Goal: Task Accomplishment & Management: Manage account settings

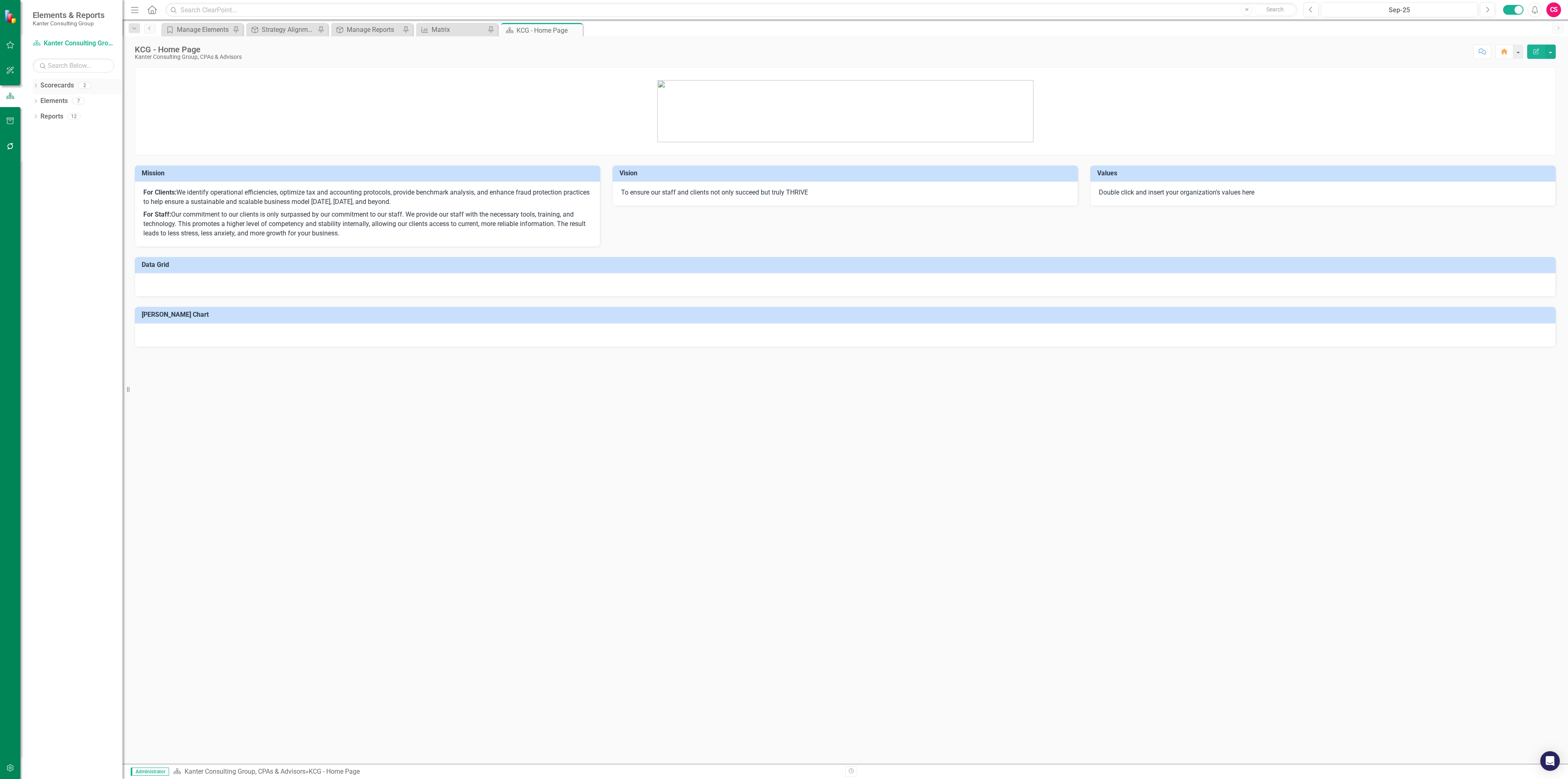
click at [35, 86] on icon "Dropdown" at bounding box center [35, 86] width 5 height 4
click at [58, 120] on link "Atlantic TNG LLC" at bounding box center [83, 116] width 77 height 9
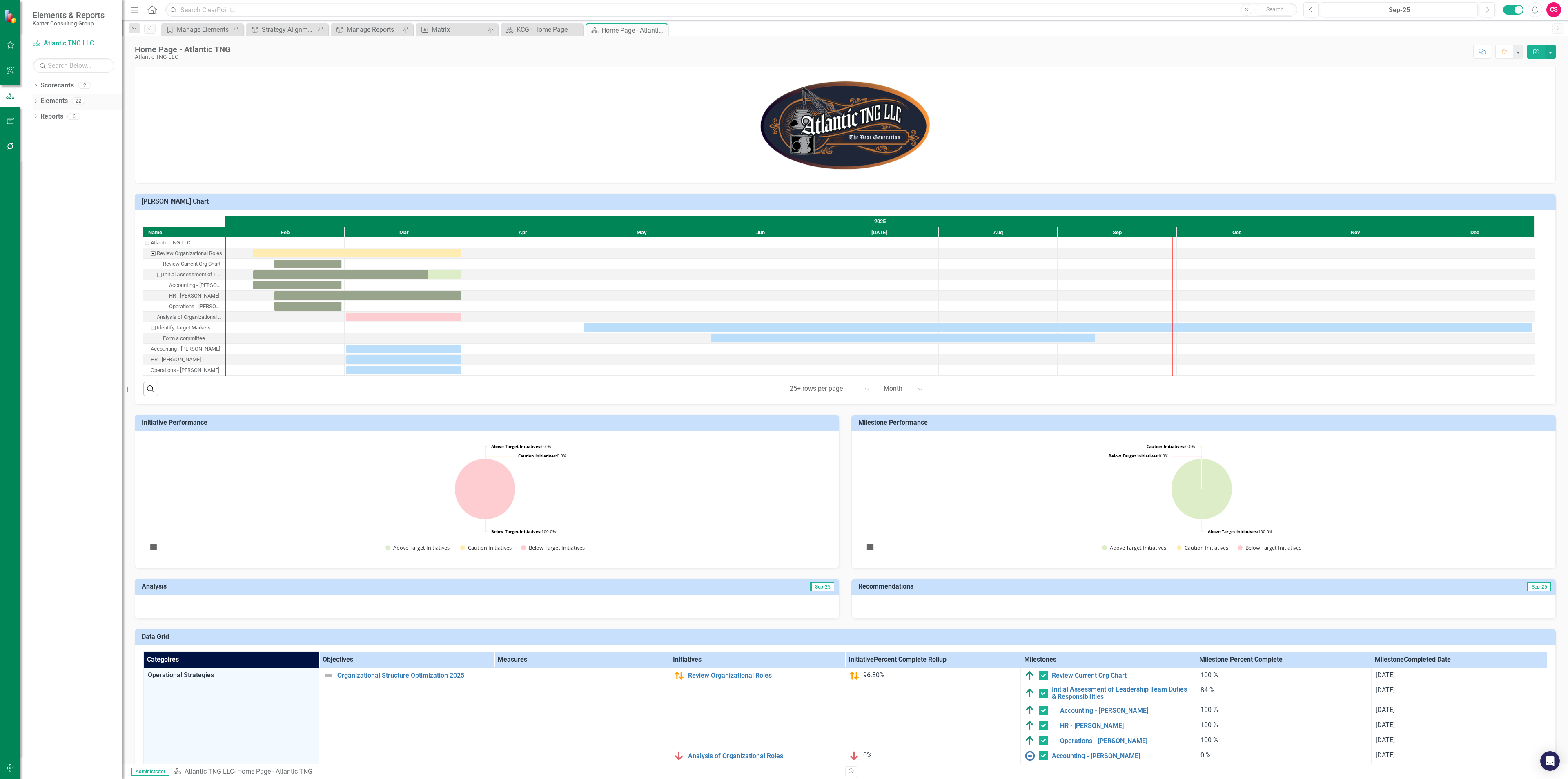
click at [59, 100] on link "Elements" at bounding box center [54, 100] width 27 height 9
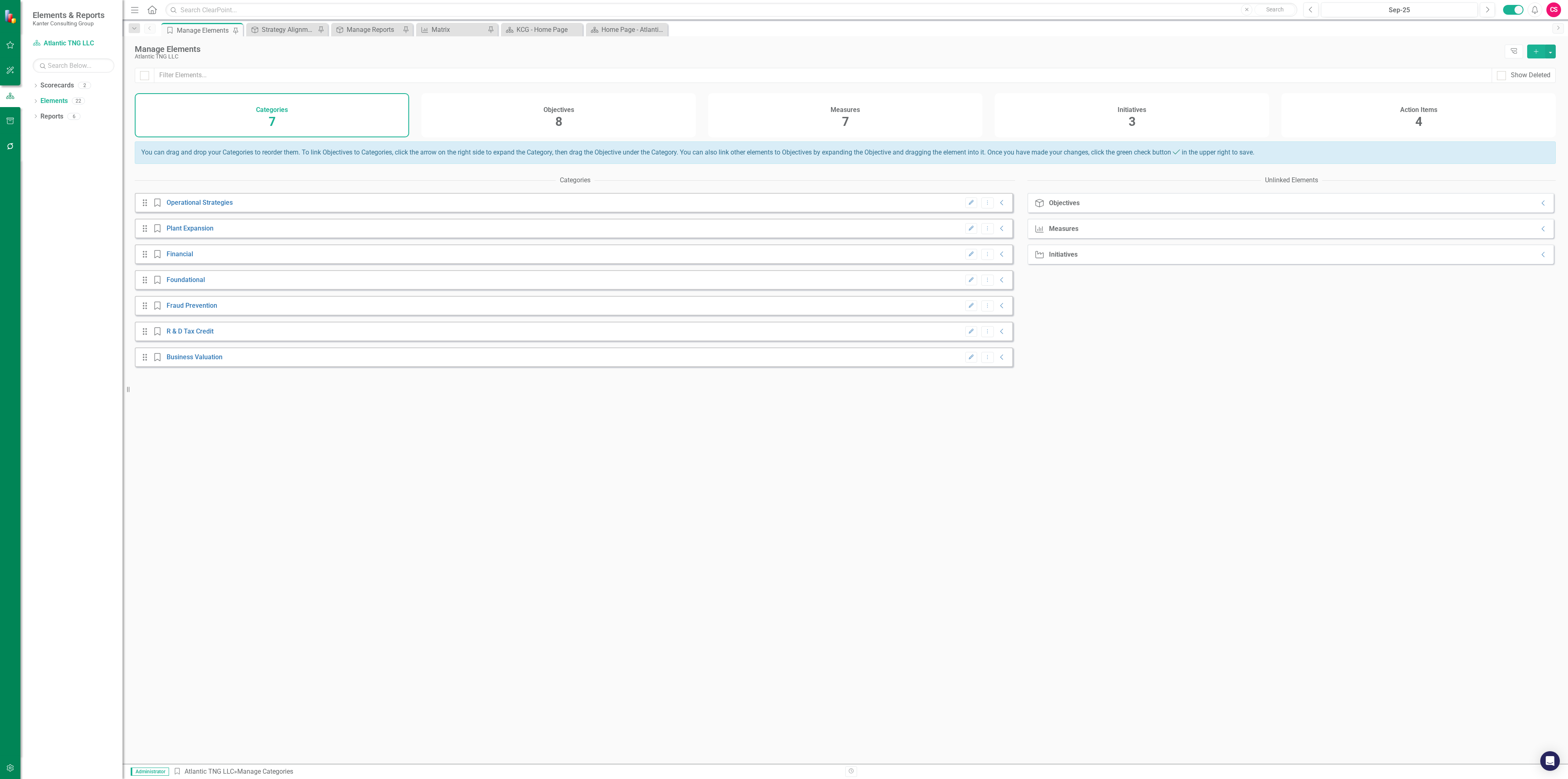
click at [1033, 124] on div "Initiatives 3" at bounding box center [1132, 115] width 275 height 44
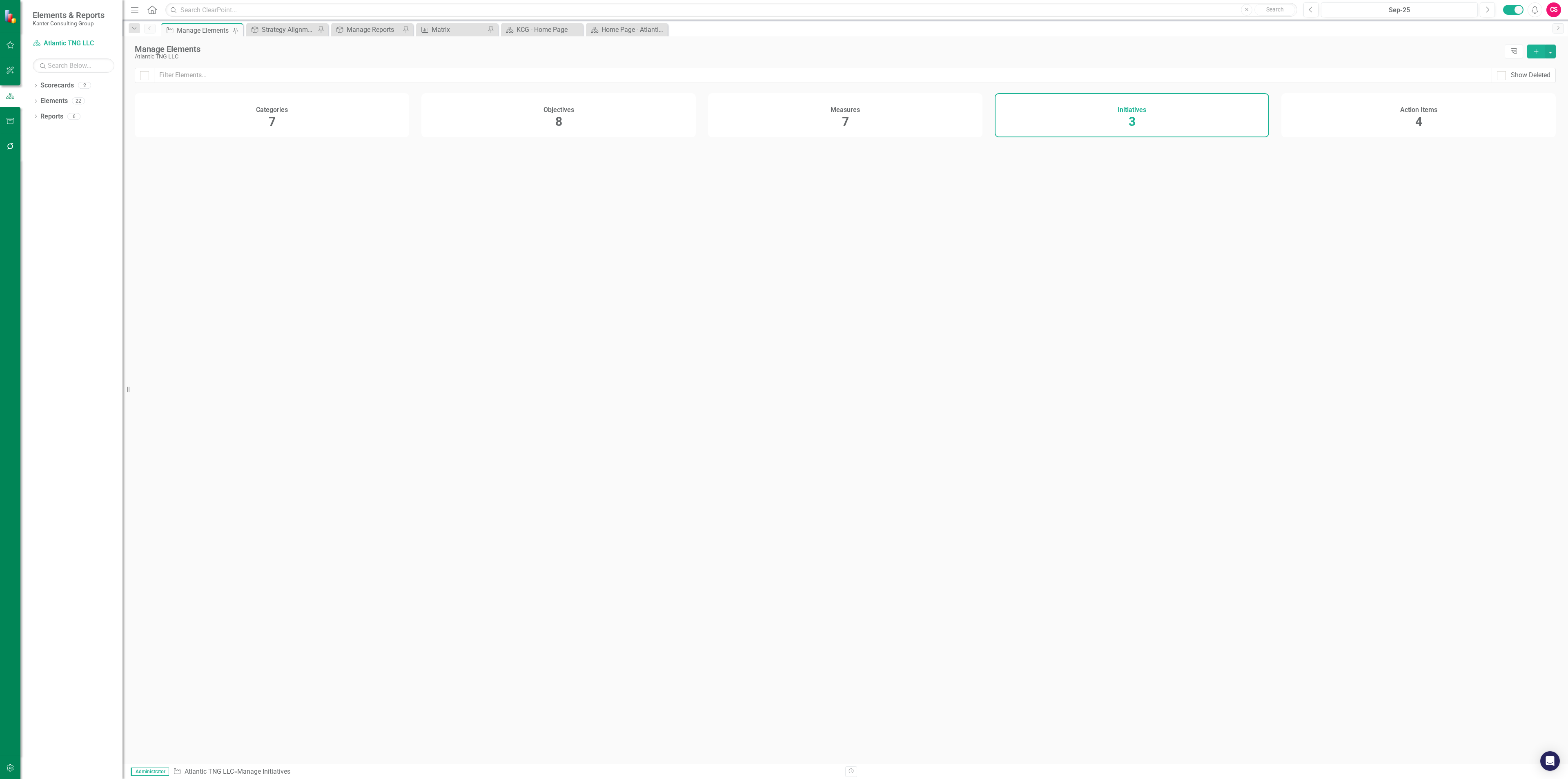
click at [930, 125] on div "Measures 7" at bounding box center [845, 115] width 275 height 44
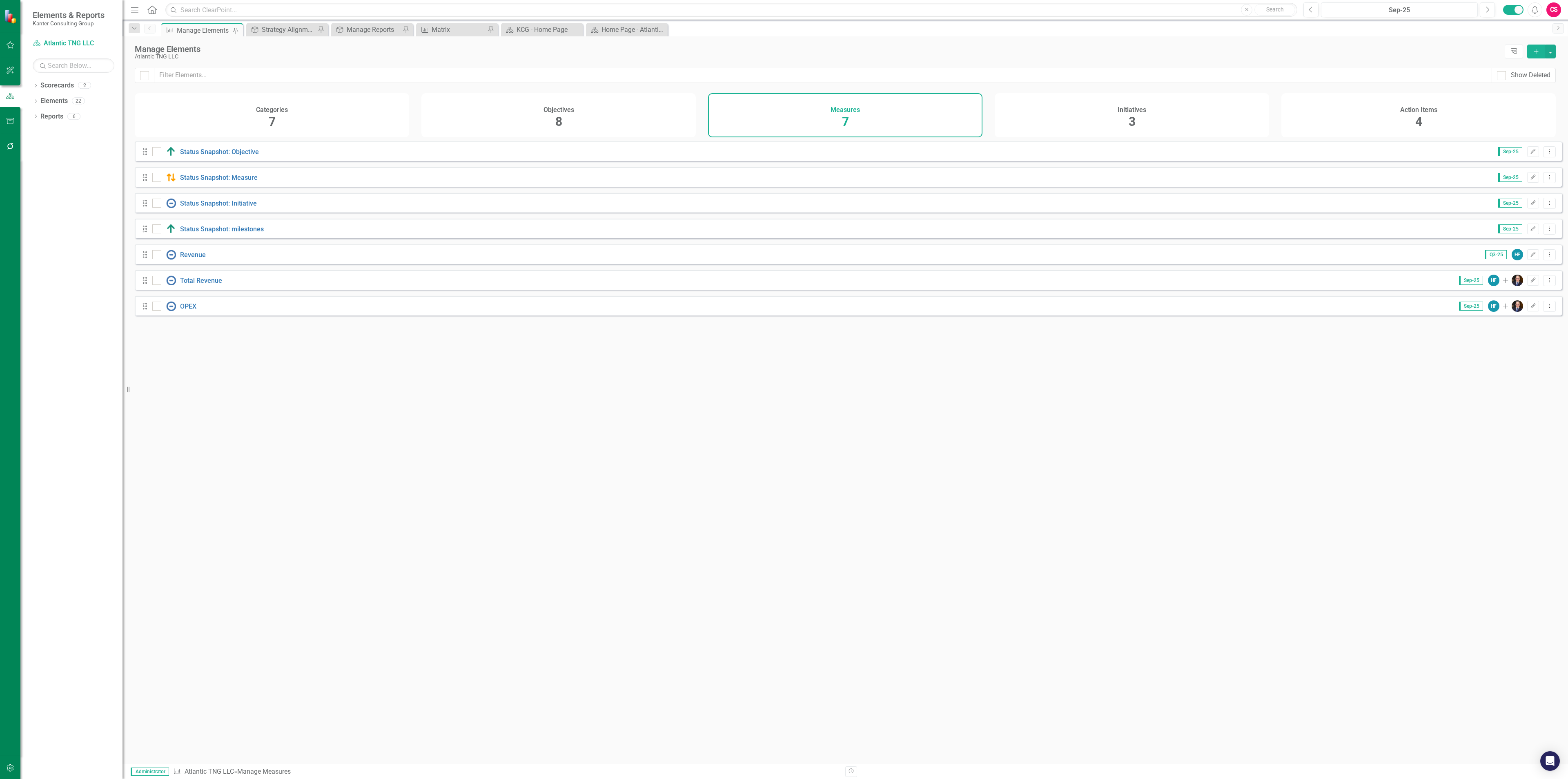
click at [359, 119] on div "Categories 7" at bounding box center [271, 115] width 275 height 44
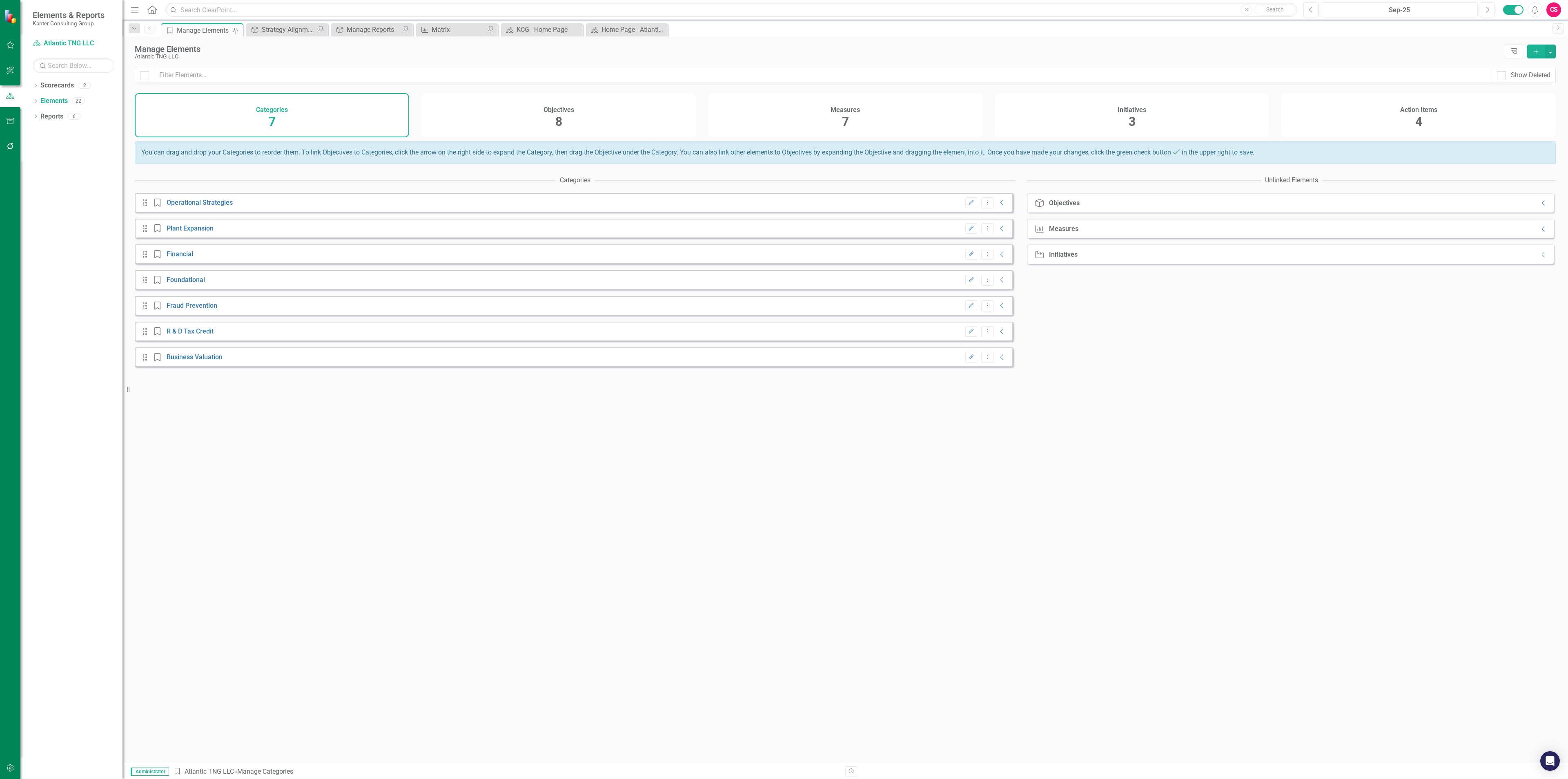
click at [998, 283] on icon "Collapse" at bounding box center [1002, 280] width 8 height 7
click at [998, 258] on icon "Collapse" at bounding box center [1002, 254] width 8 height 7
click at [998, 231] on icon "Collapse" at bounding box center [1002, 228] width 8 height 7
click at [998, 501] on icon "Collapse" at bounding box center [1002, 498] width 8 height 7
click at [192, 502] on link "Business Valuation" at bounding box center [195, 498] width 56 height 8
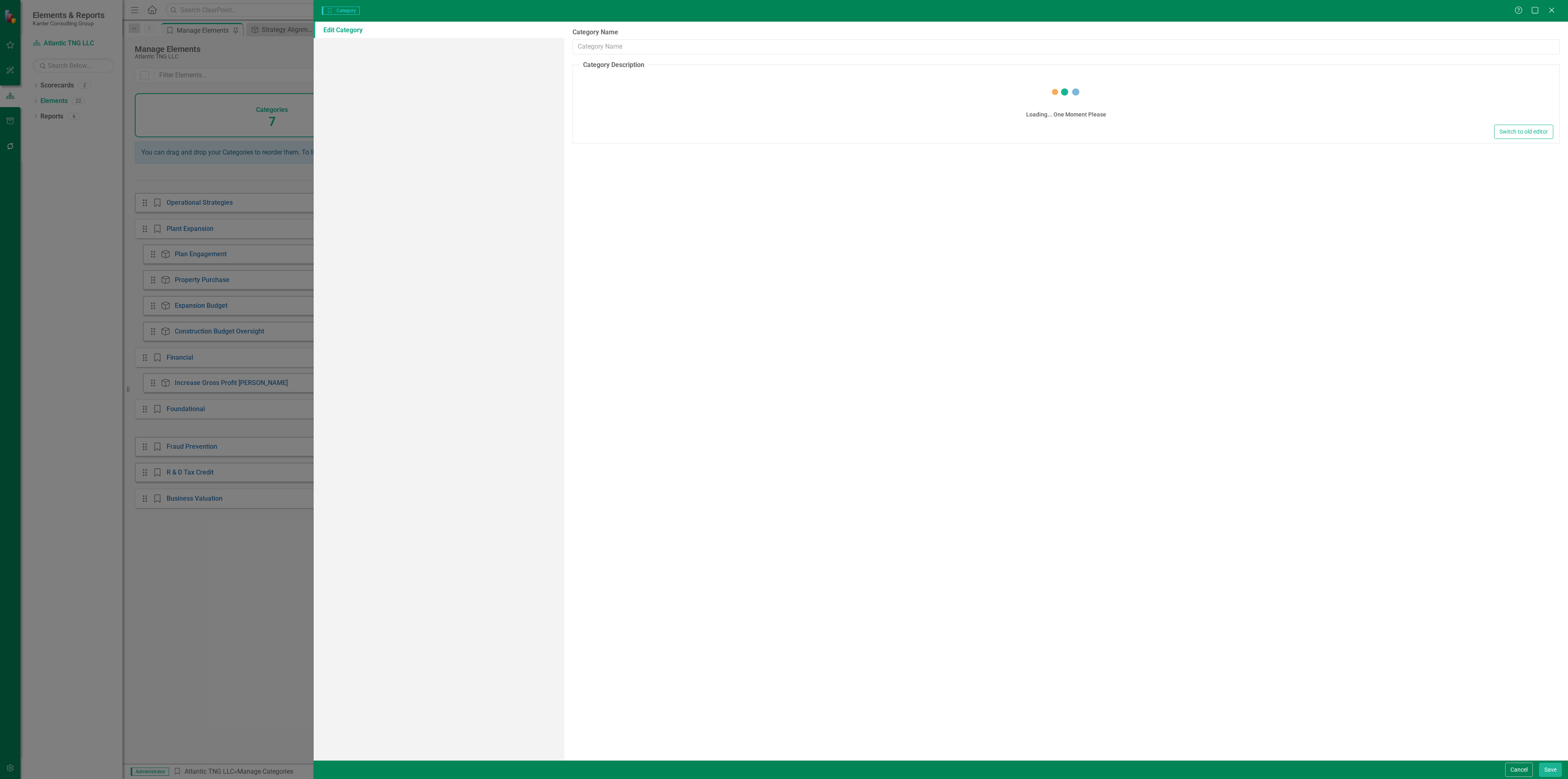
type input "Business Valuation"
click at [1516, 766] on button "Cancel" at bounding box center [1519, 769] width 28 height 14
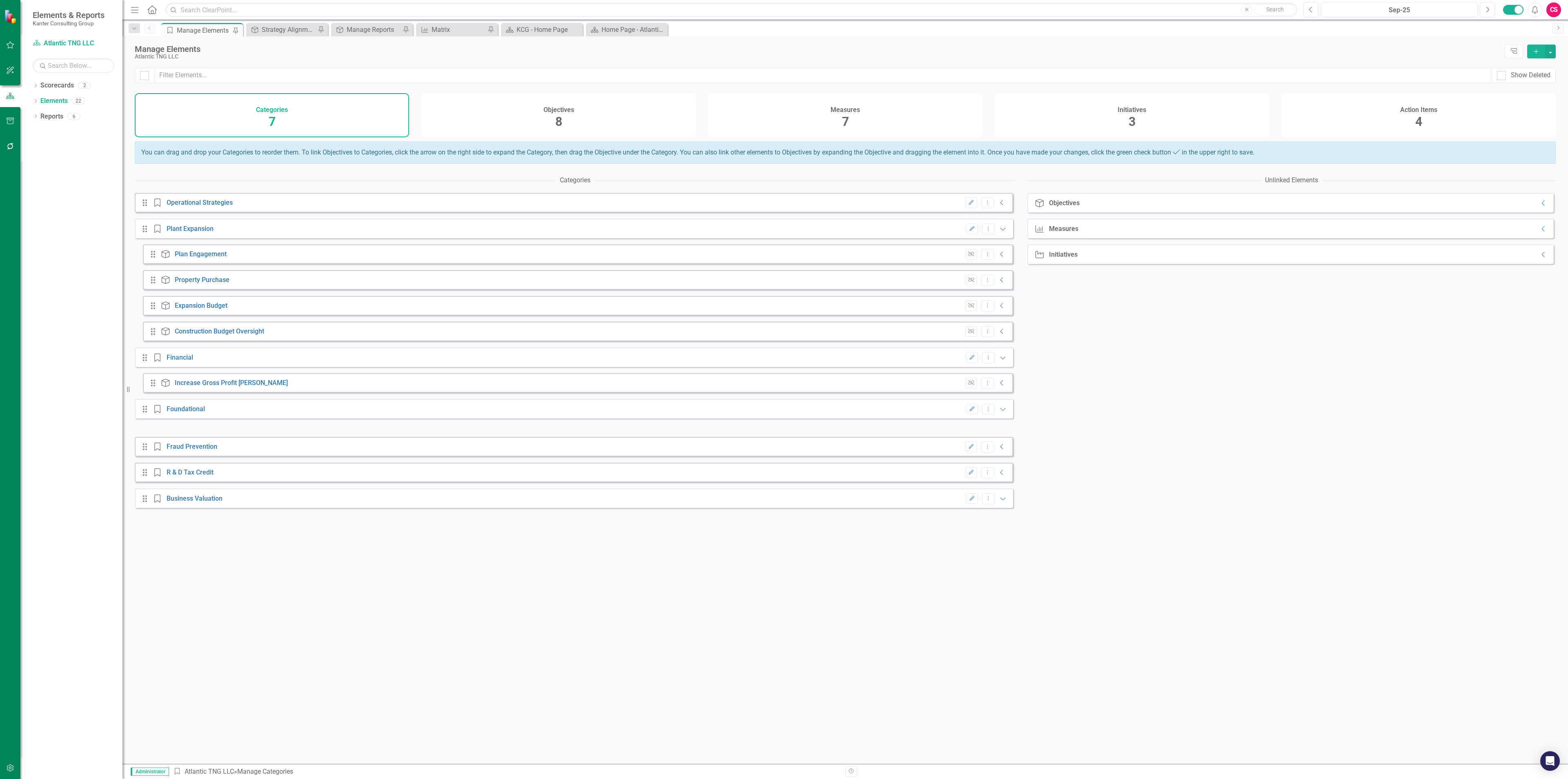
drag, startPoint x: 867, startPoint y: 119, endPoint x: 791, endPoint y: 122, distance: 76.1
click at [791, 122] on div "Measures 7" at bounding box center [845, 115] width 275 height 44
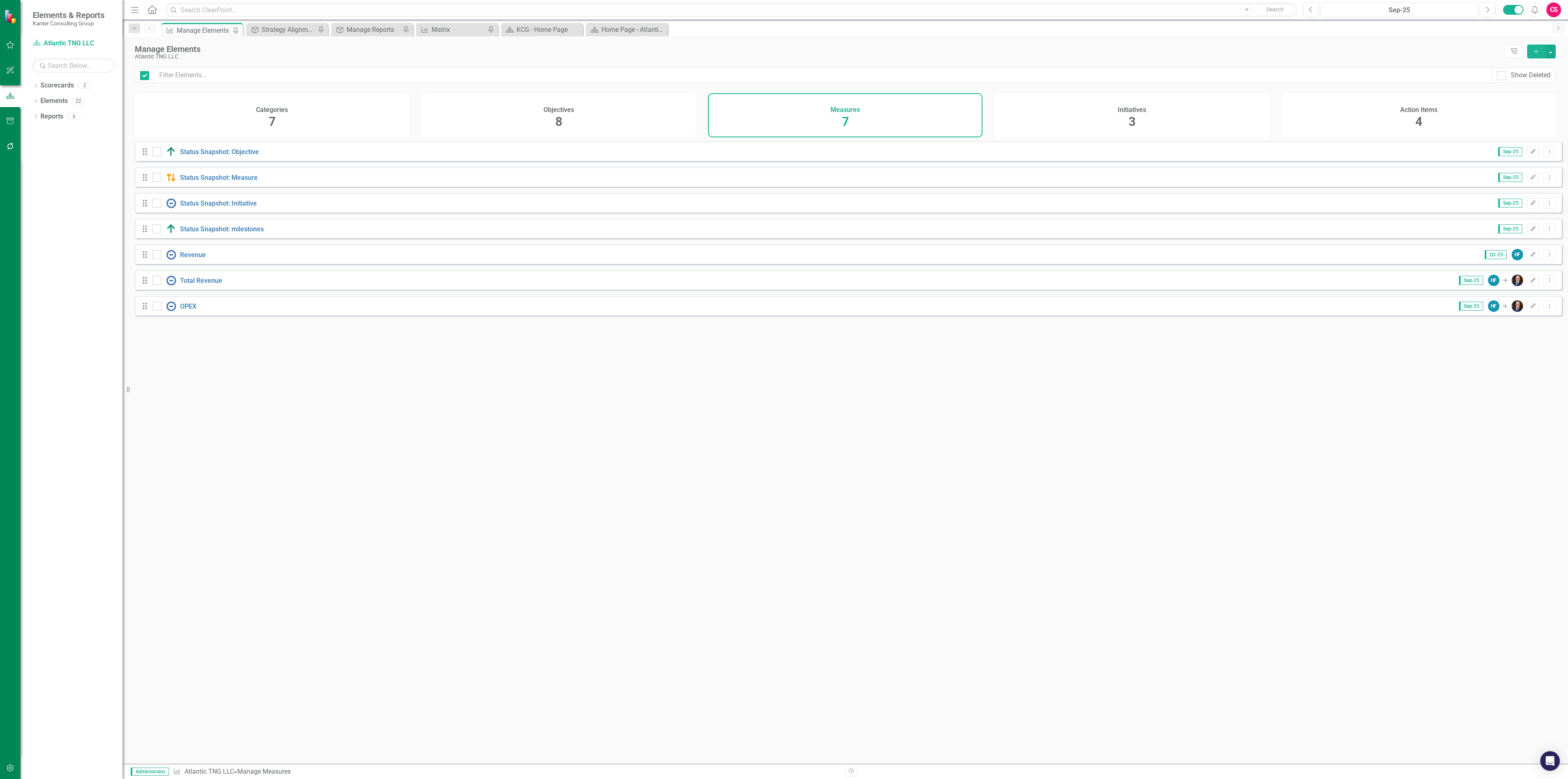
checkbox input "false"
click at [207, 283] on link "Total Revenue" at bounding box center [201, 280] width 42 height 8
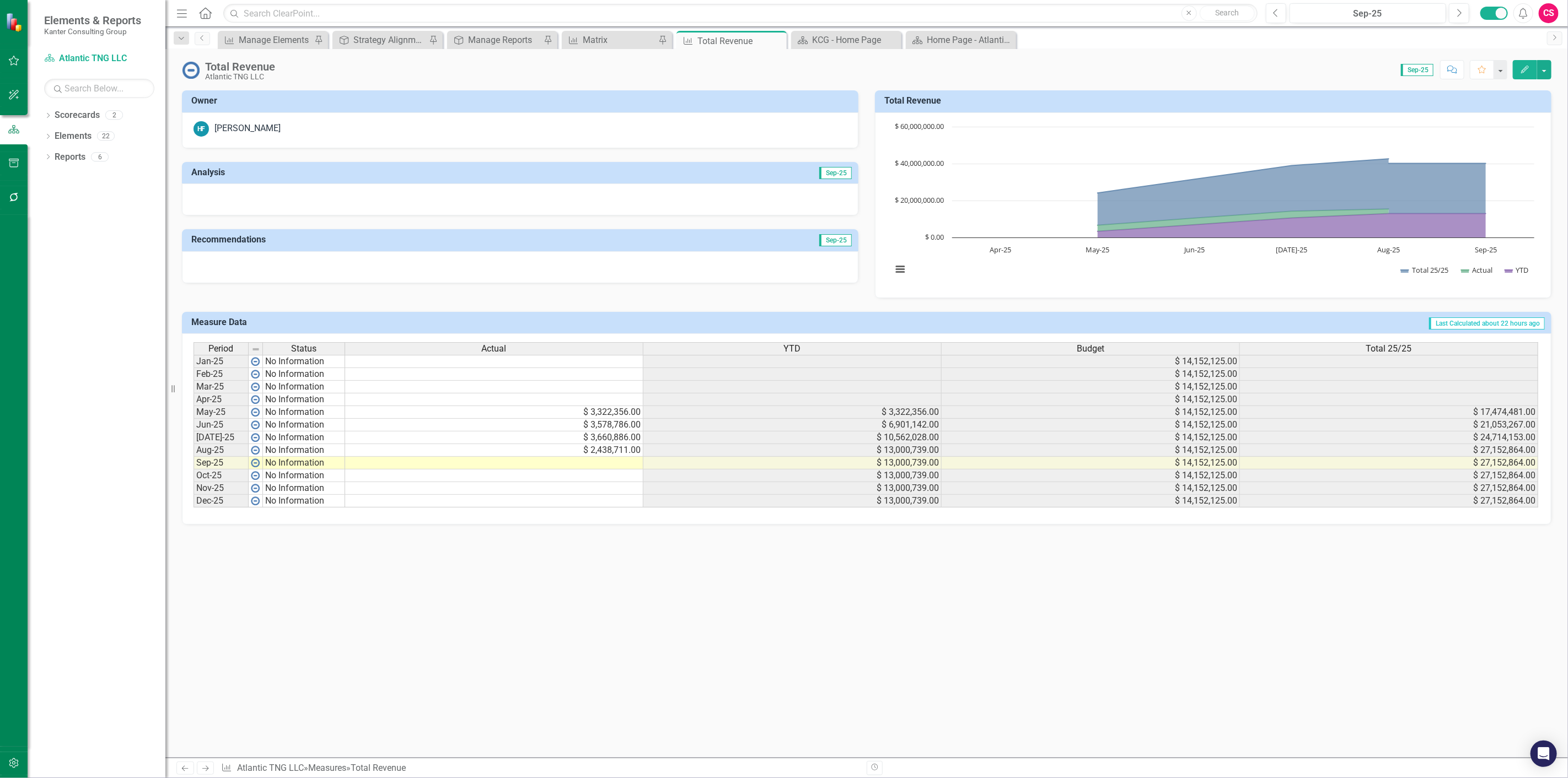
click at [1367, 350] on span "Total 25/25" at bounding box center [1389, 349] width 46 height 10
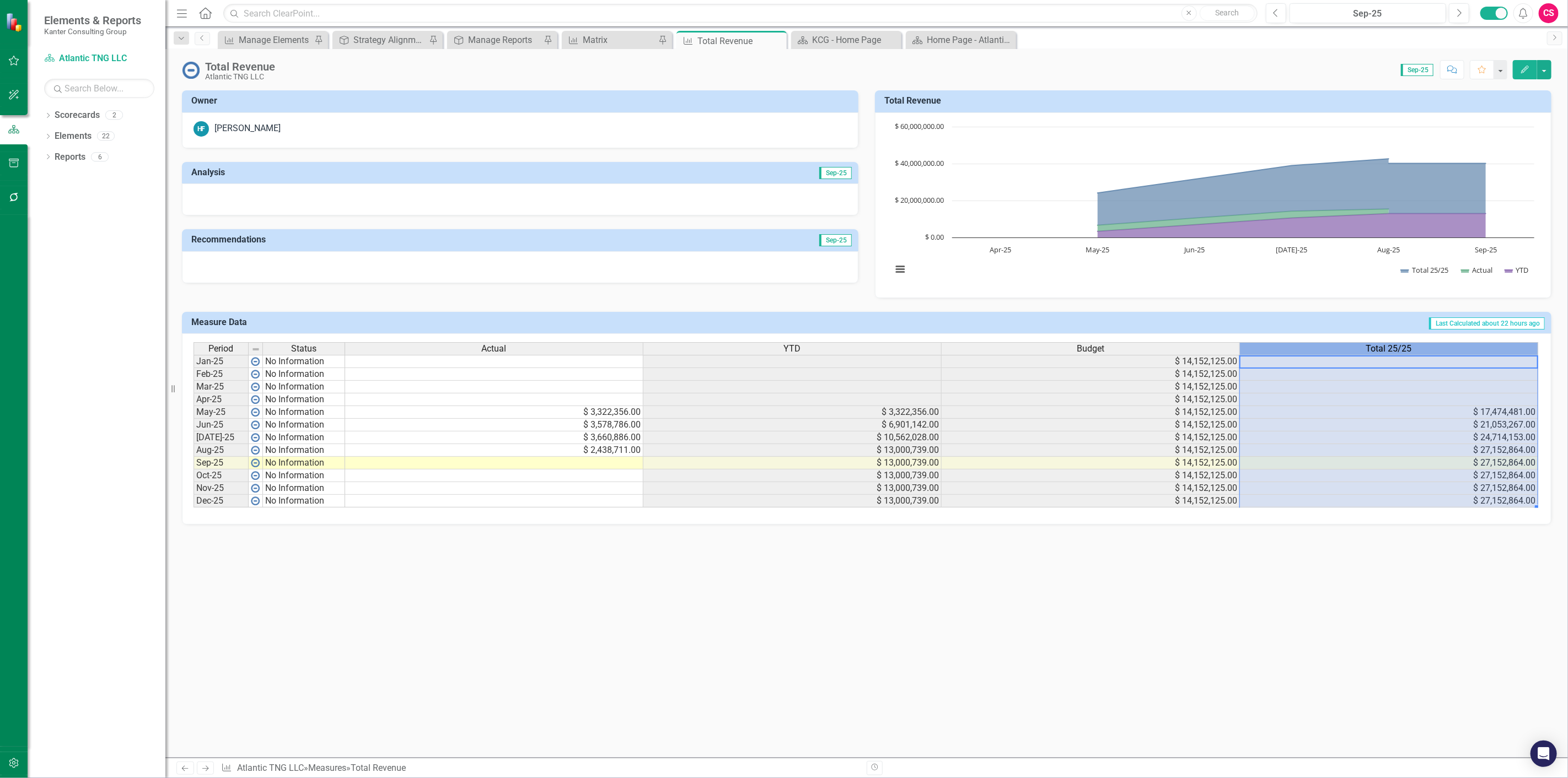
scroll to position [0, 6]
click at [1367, 350] on span "Total 25/25" at bounding box center [1389, 349] width 46 height 10
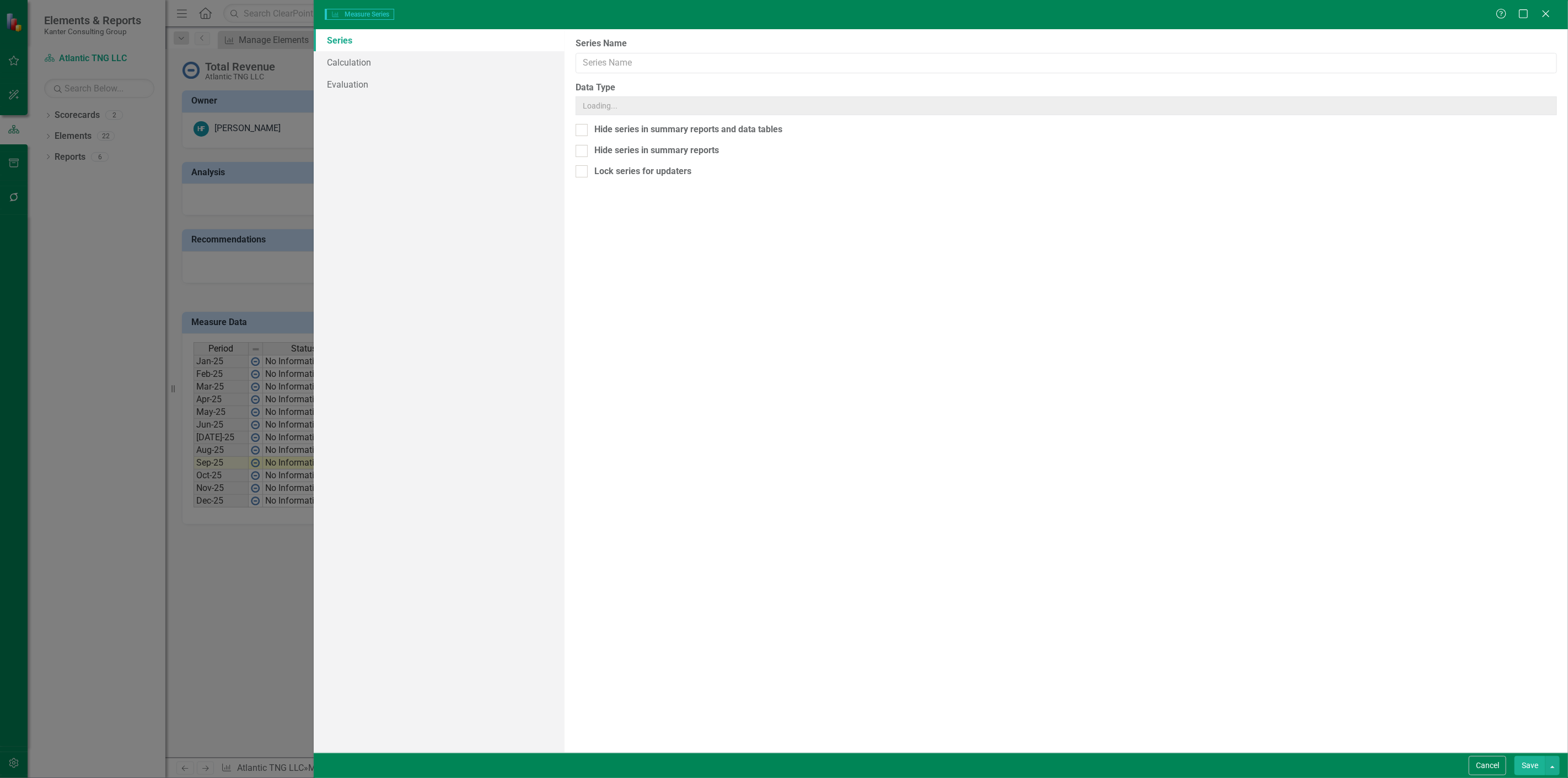
scroll to position [0, 0]
click at [411, 64] on link "Calculation" at bounding box center [439, 62] width 251 height 22
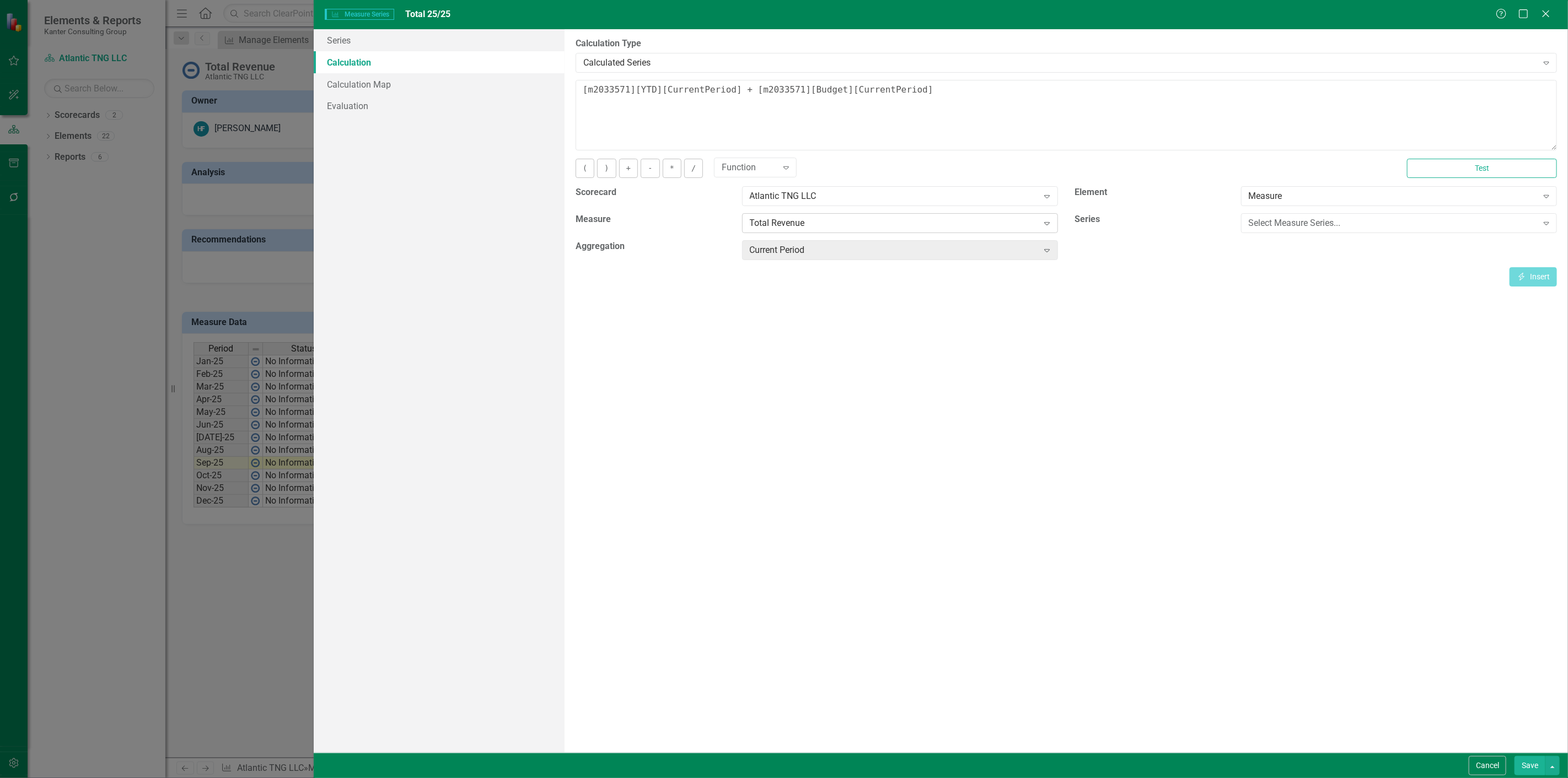
click at [964, 224] on div "Total Revenue" at bounding box center [894, 223] width 289 height 12
click at [1312, 226] on div "Select Measure Series..." at bounding box center [1393, 223] width 289 height 12
click at [1473, 762] on button "Cancel" at bounding box center [1487, 765] width 38 height 19
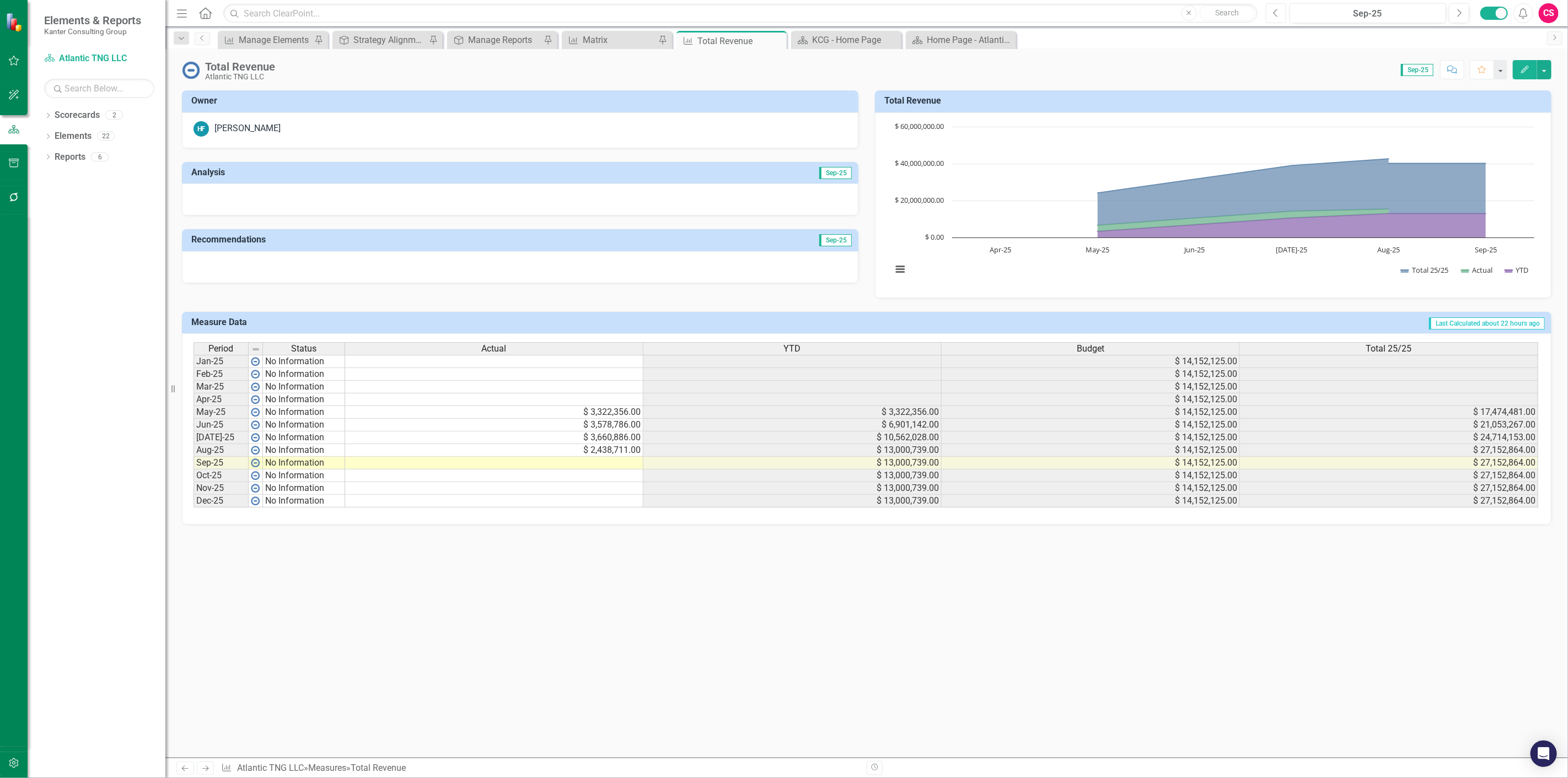
click at [1275, 18] on button "Previous" at bounding box center [1275, 13] width 21 height 20
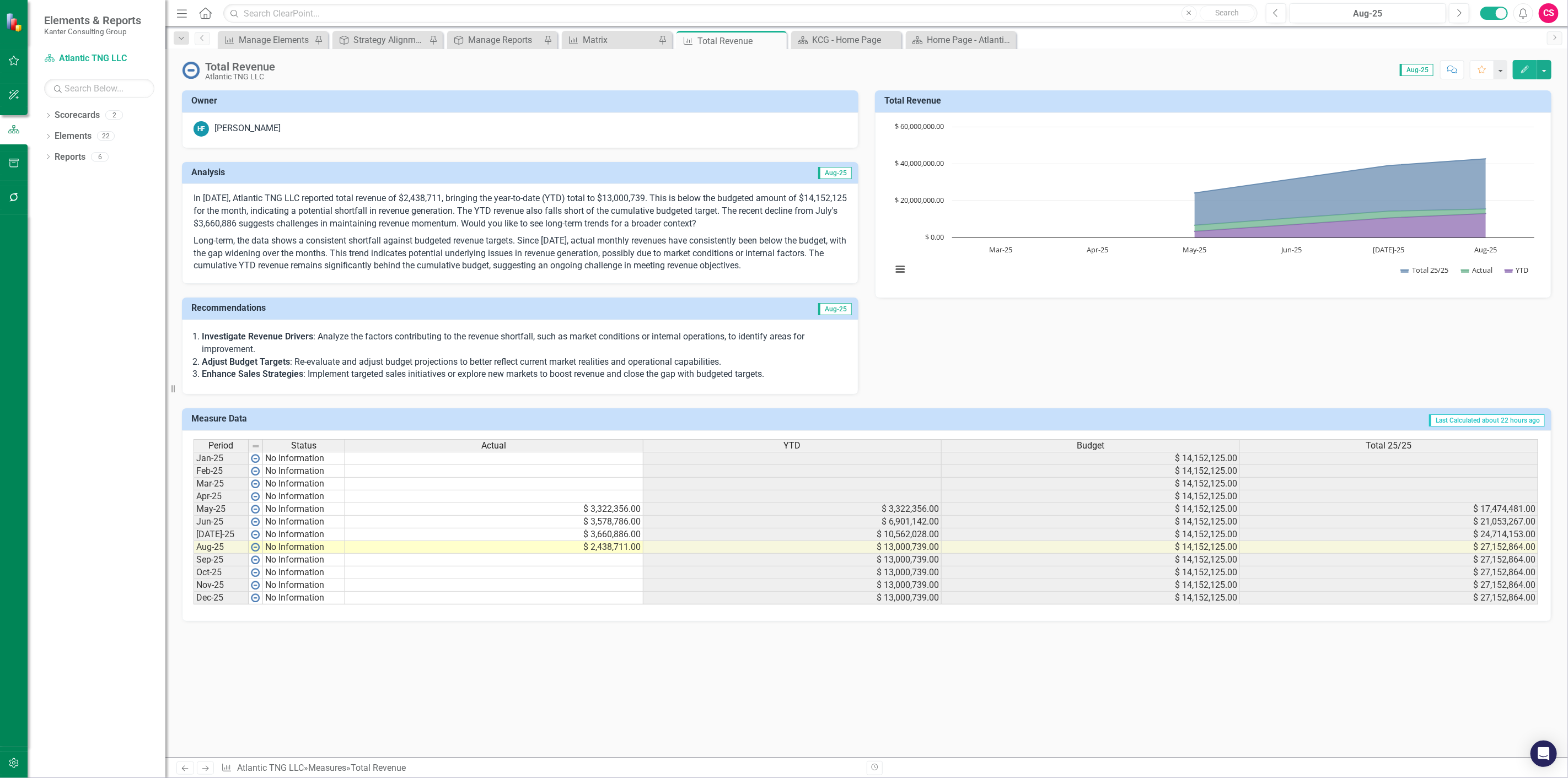
click at [833, 249] on p "Long-term, the data shows a consistent shortfall against budgeted revenue targe…" at bounding box center [519, 252] width 653 height 40
click at [833, 248] on p "Long-term, the data shows a consistent shortfall against budgeted revenue targe…" at bounding box center [519, 252] width 653 height 40
click at [793, 222] on p "In August 2025, Atlantic TNG LLC reported total revenue of $2,438,711, bringing…" at bounding box center [519, 212] width 653 height 40
click at [796, 220] on p "In August 2025, Atlantic TNG LLC reported total revenue of $2,438,711, bringing…" at bounding box center [519, 212] width 653 height 40
click at [803, 217] on p "In August 2025, Atlantic TNG LLC reported total revenue of $2,438,711, bringing…" at bounding box center [519, 212] width 653 height 40
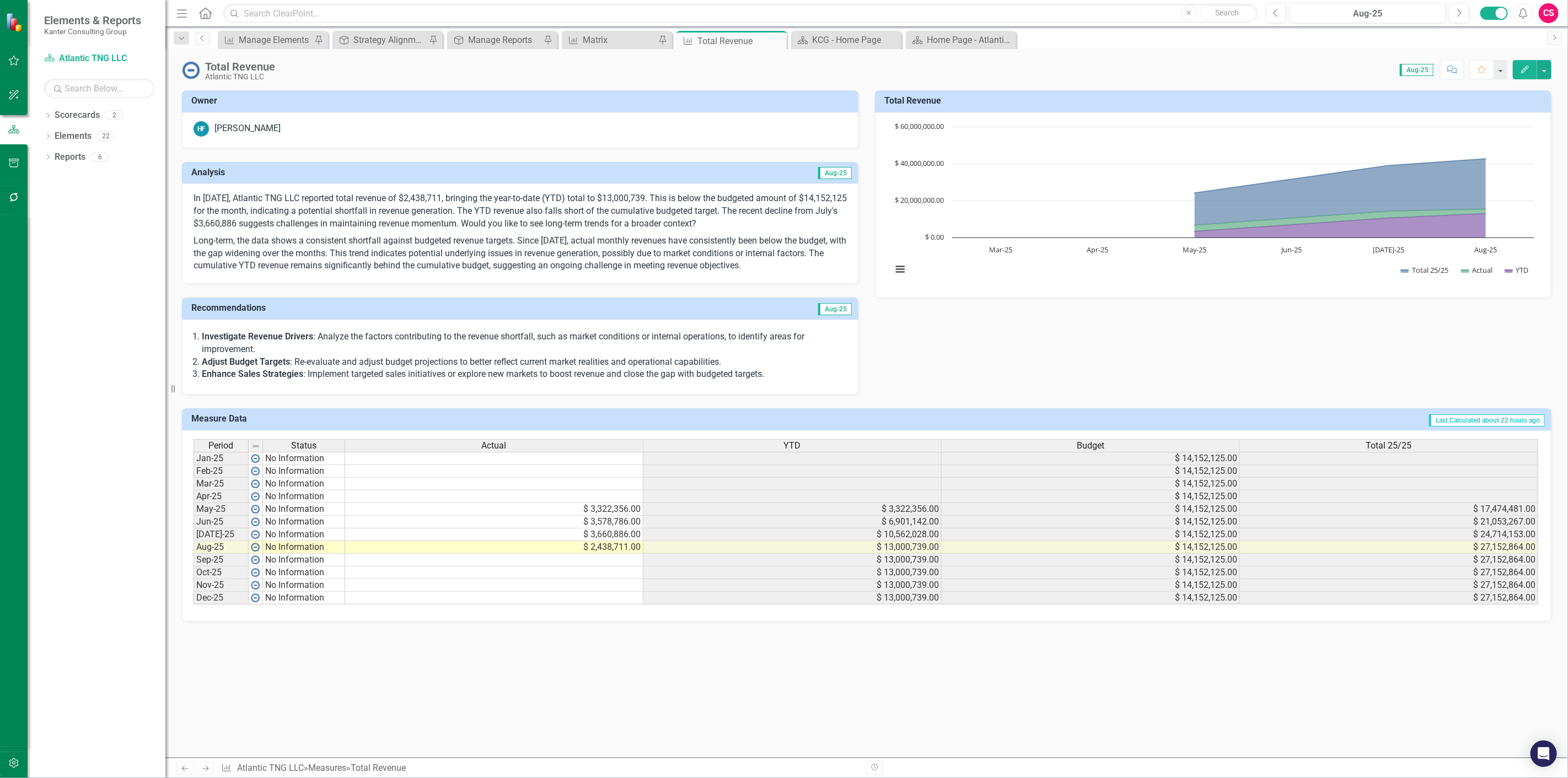
click at [803, 217] on p "In August 2025, Atlantic TNG LLC reported total revenue of $2,438,711, bringing…" at bounding box center [519, 212] width 653 height 40
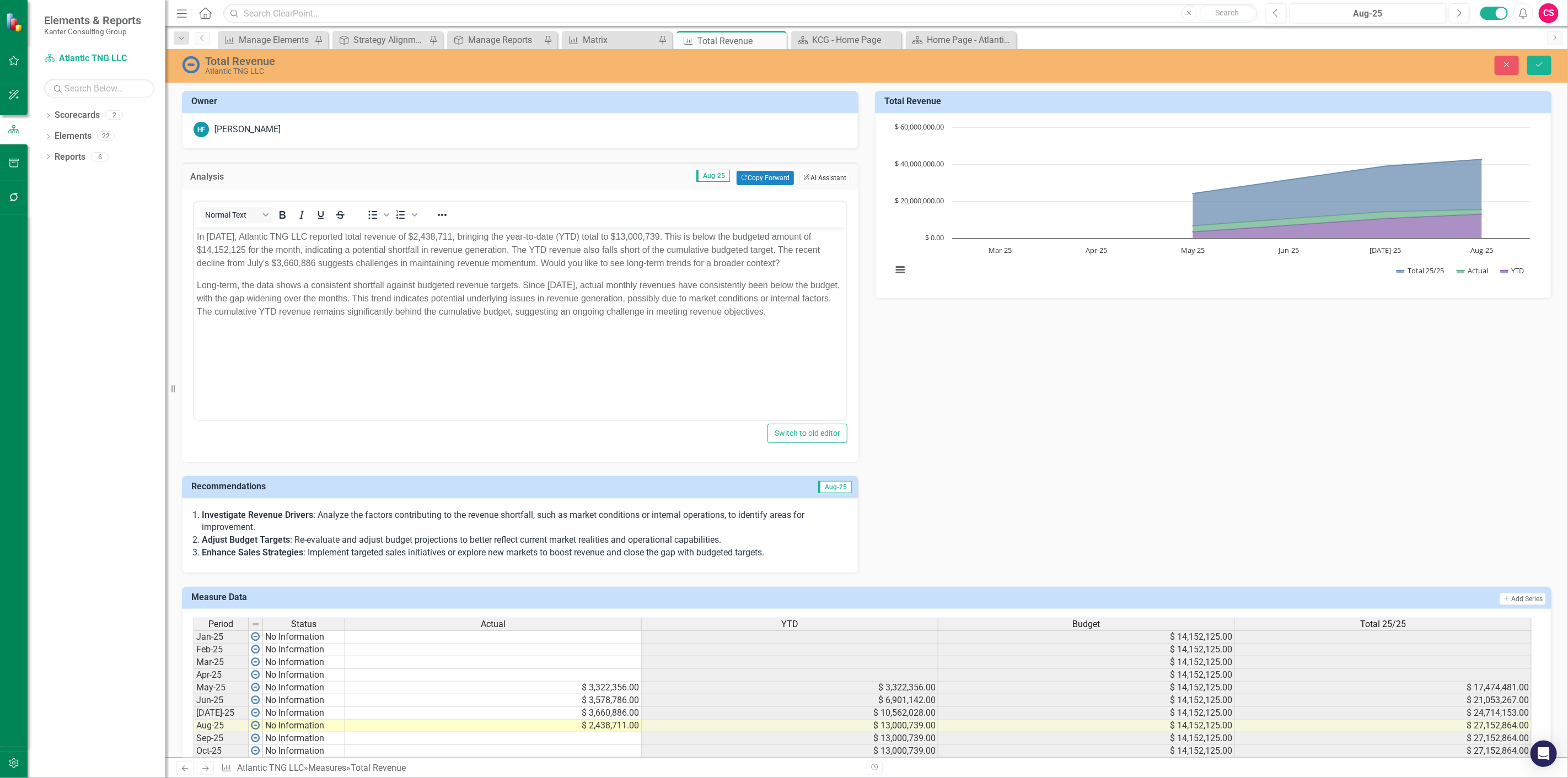
click at [809, 179] on button "ClearPoint AI AI Assistant" at bounding box center [825, 177] width 51 height 14
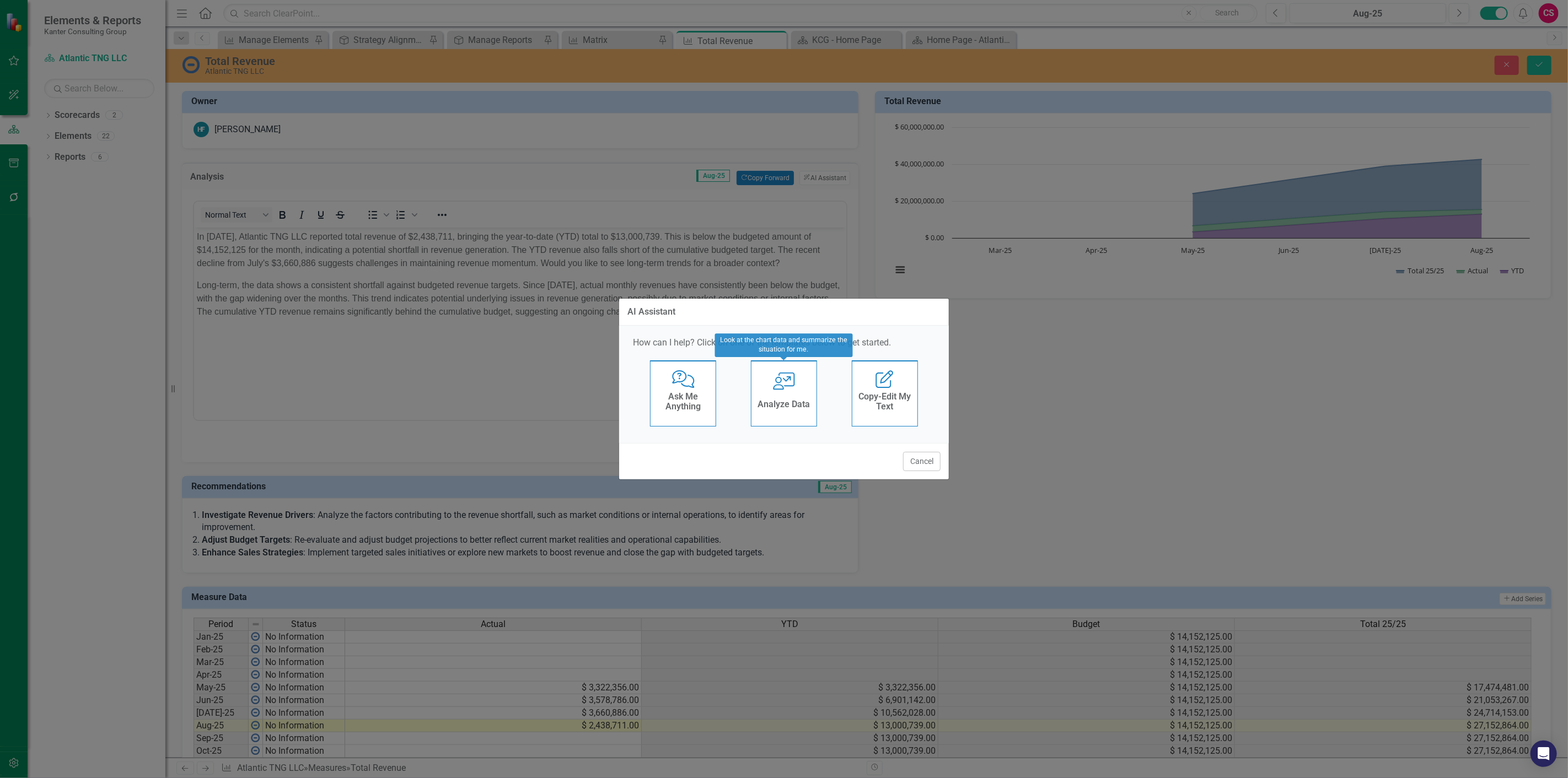
click at [785, 393] on div "User with Chart Analyze Data" at bounding box center [784, 394] width 66 height 66
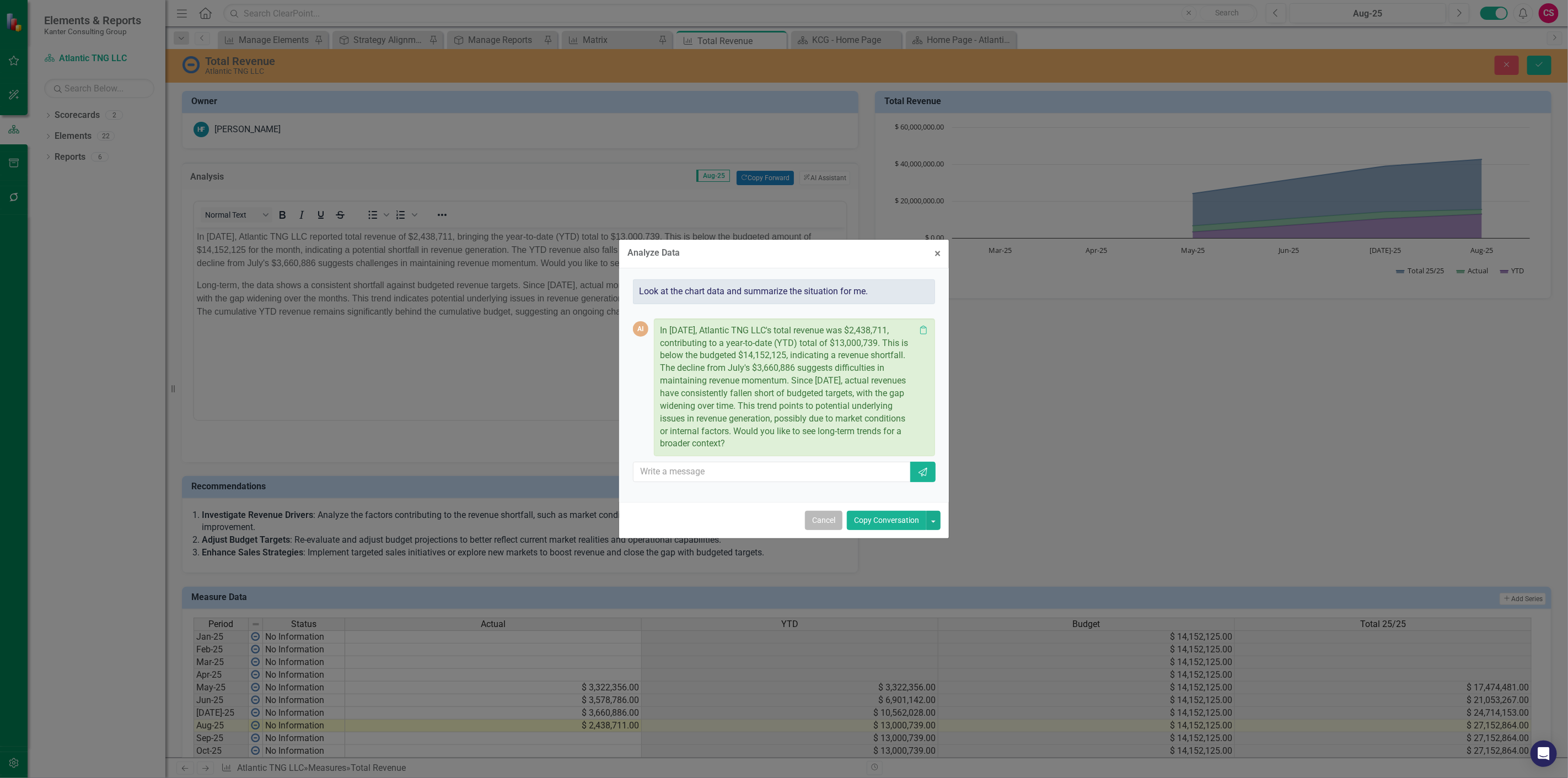
click at [824, 524] on button "Cancel" at bounding box center [823, 520] width 38 height 19
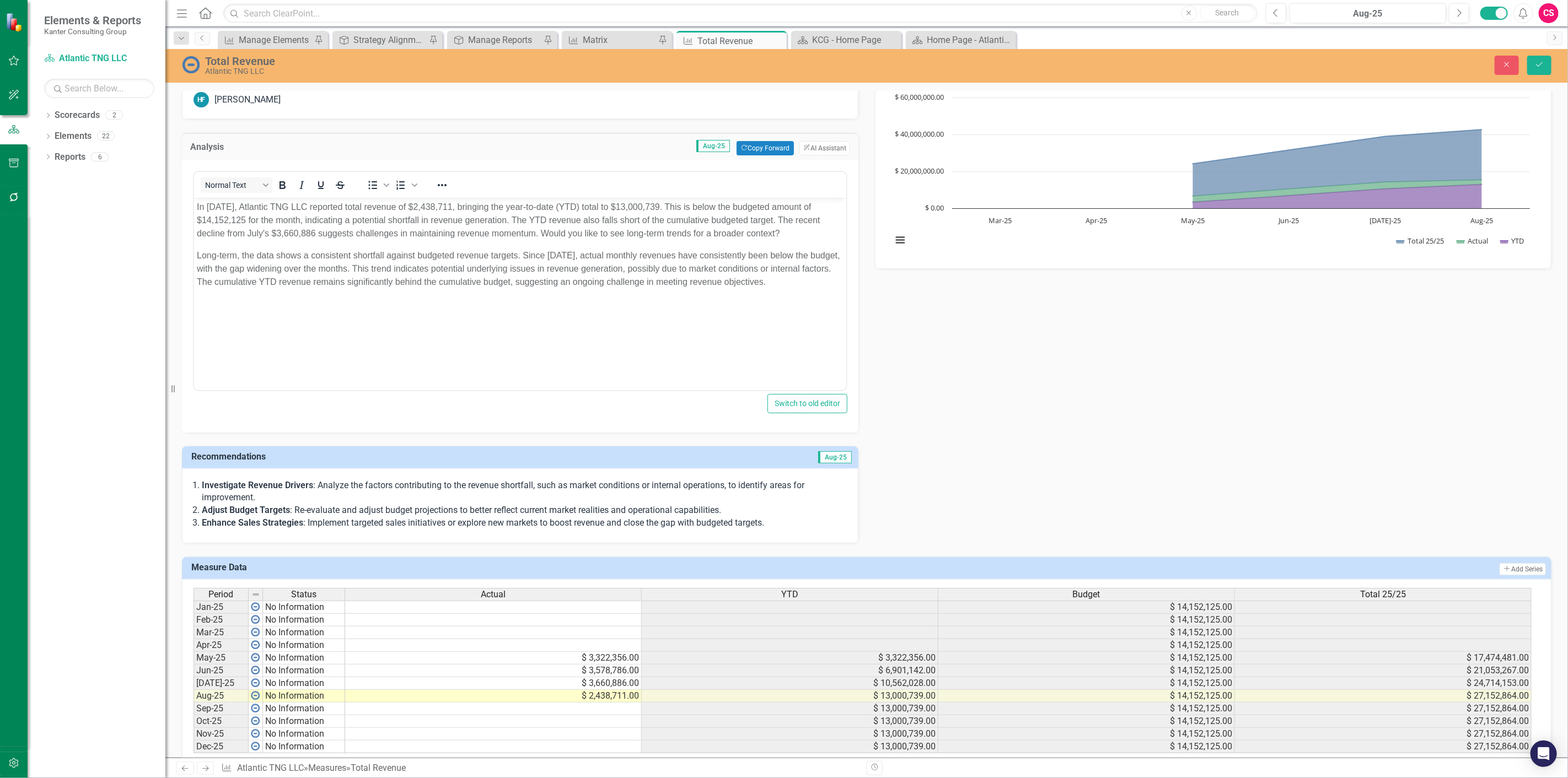
scroll to position [62, 0]
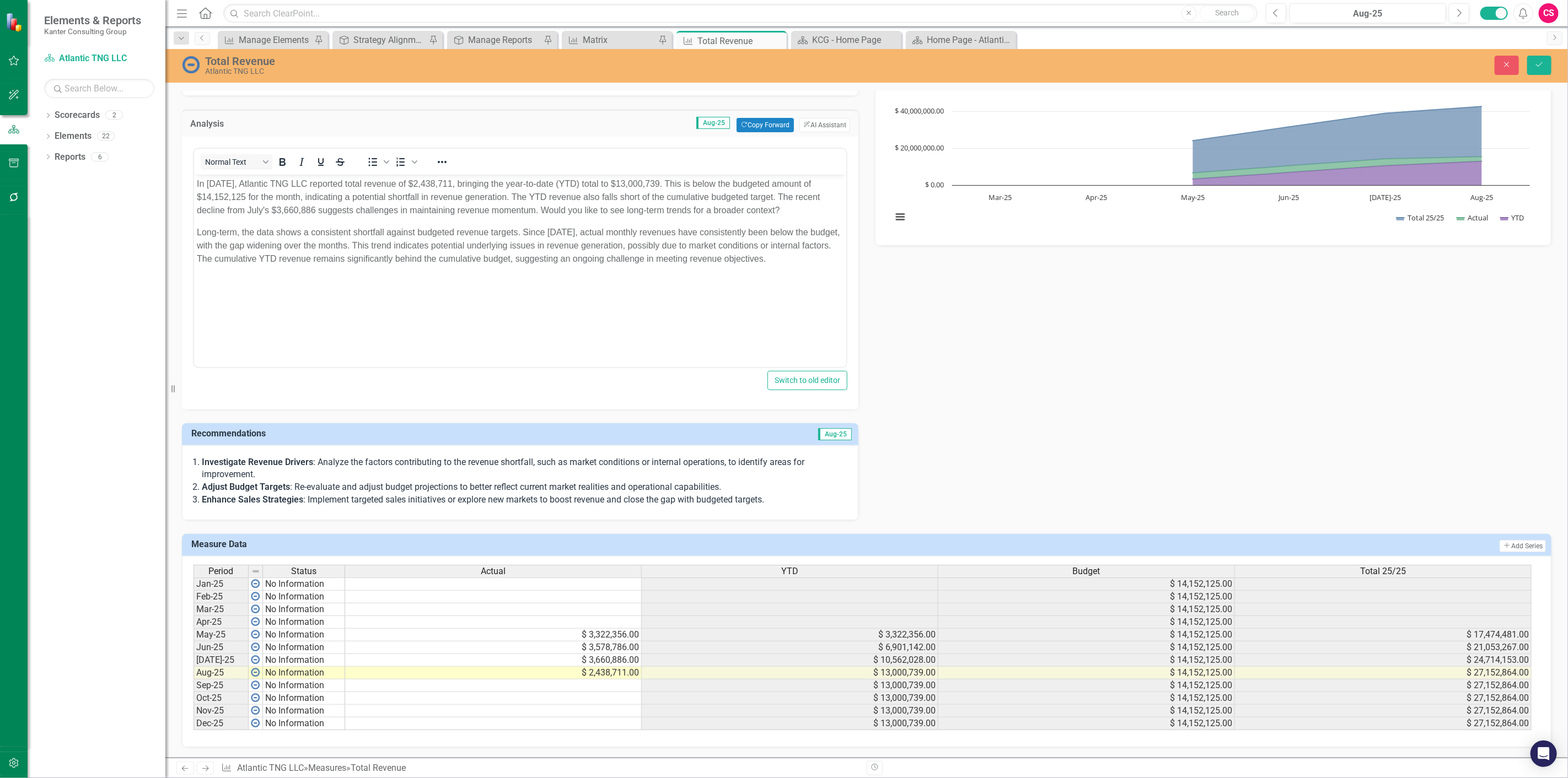
click at [801, 483] on p "Adjust Budget Targets : Re-evaluate and adjust budget projections to better ref…" at bounding box center [524, 487] width 645 height 12
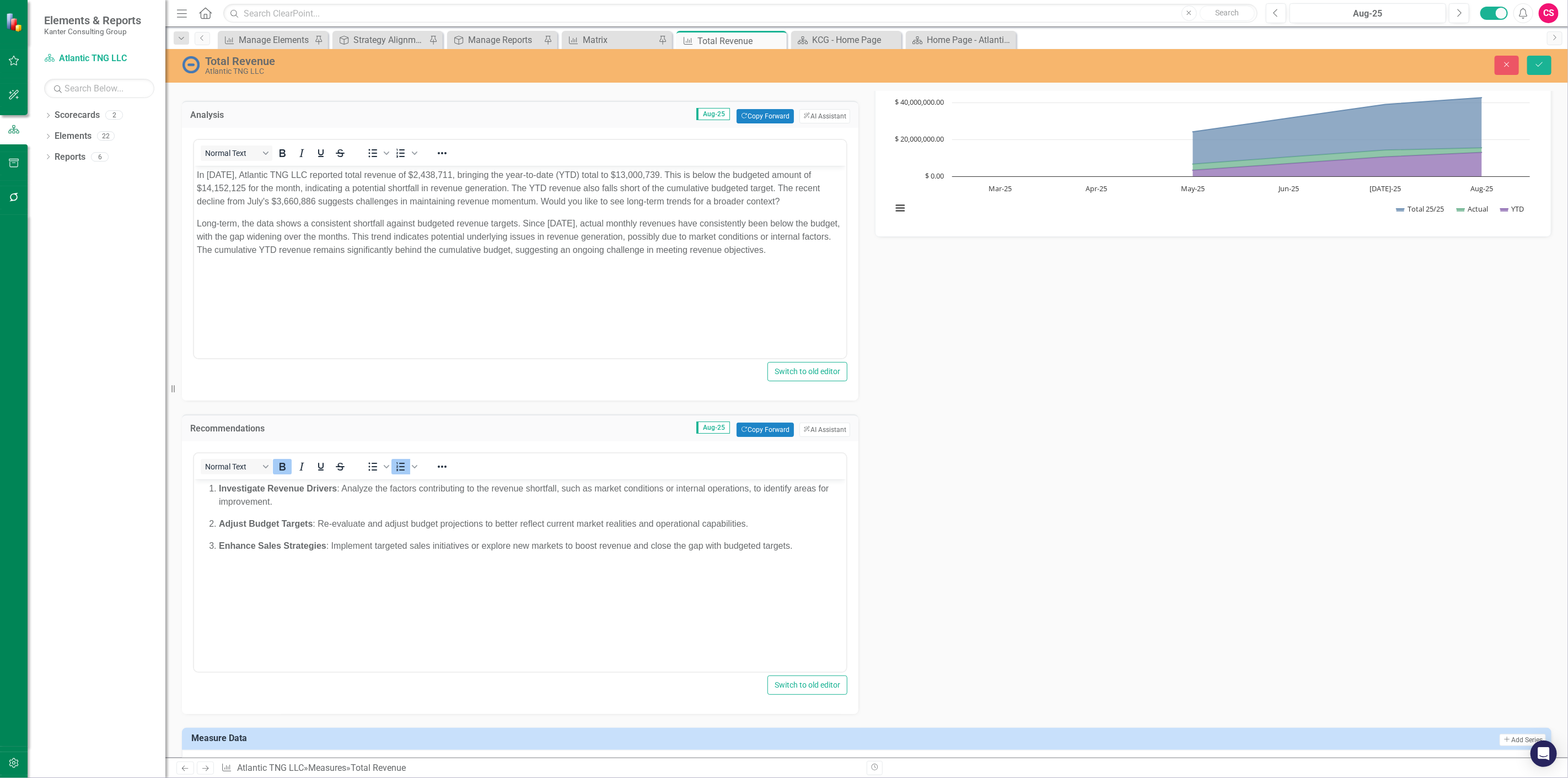
scroll to position [0, 0]
click at [813, 431] on button "ClearPoint AI AI Assistant" at bounding box center [825, 430] width 51 height 14
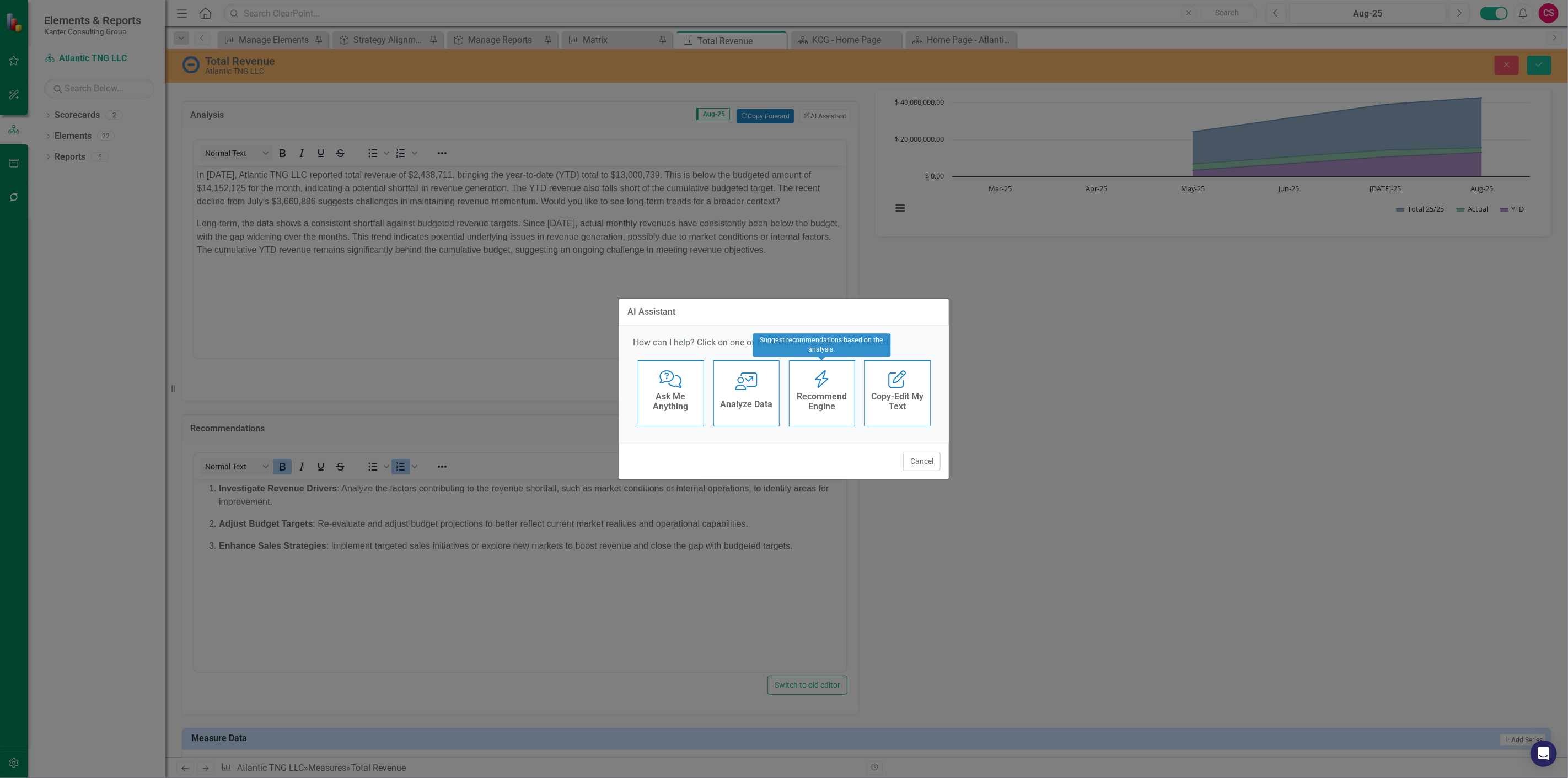
click at [817, 394] on h4 "Recommend Engine" at bounding box center [822, 401] width 54 height 19
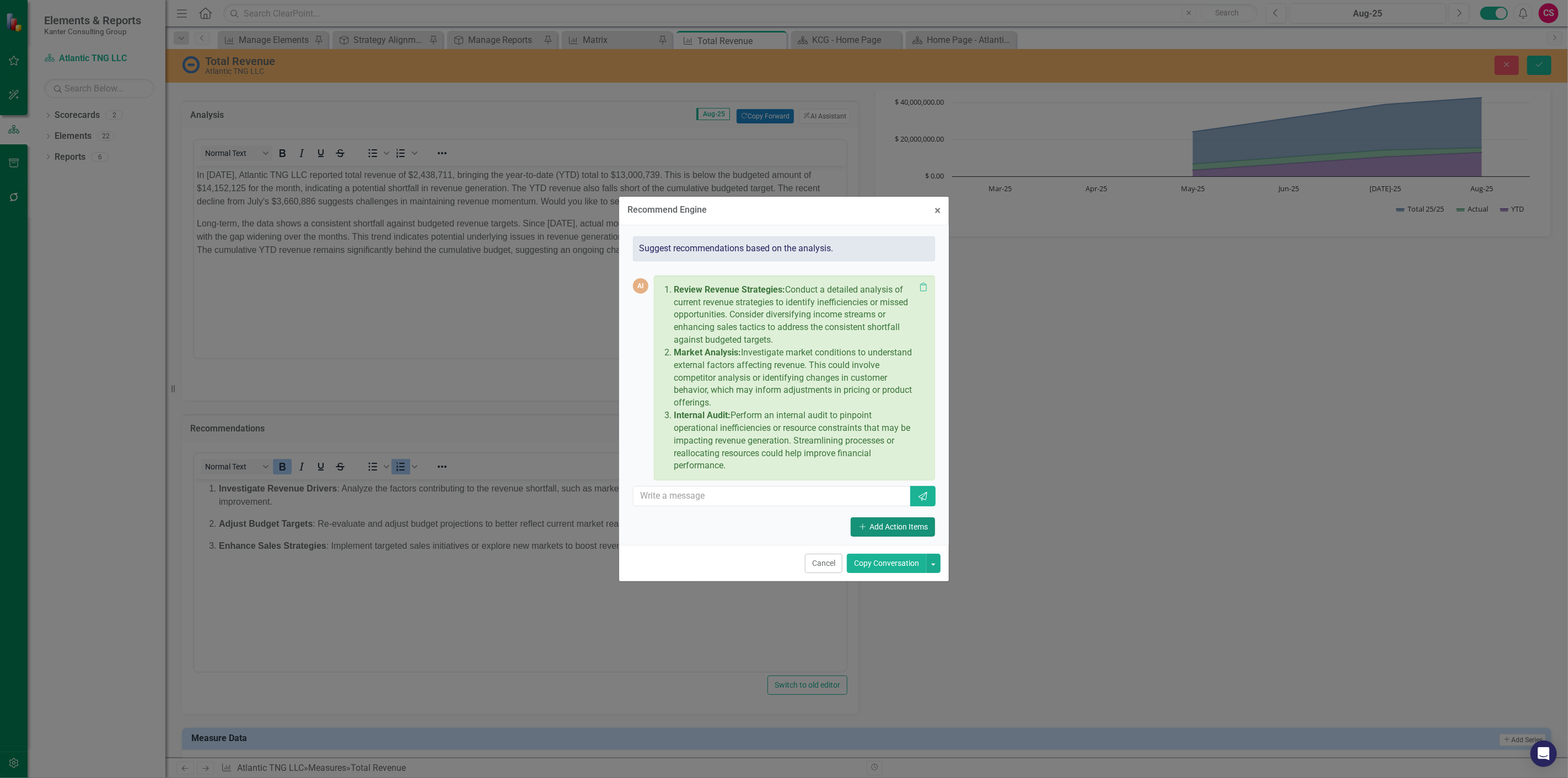
click at [877, 527] on button "Add Add Action Items" at bounding box center [892, 527] width 85 height 19
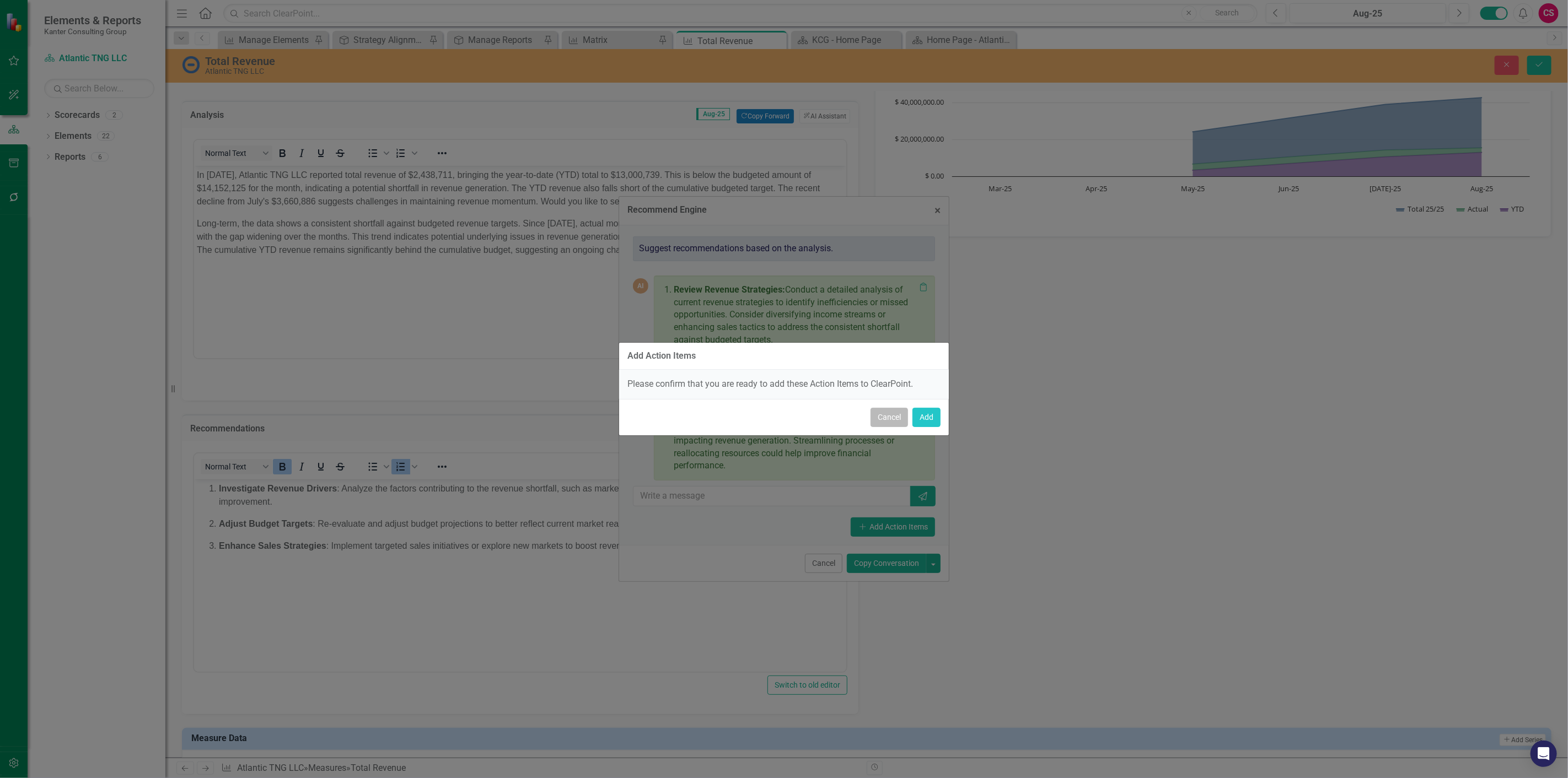
click at [892, 417] on button "Cancel" at bounding box center [889, 417] width 38 height 19
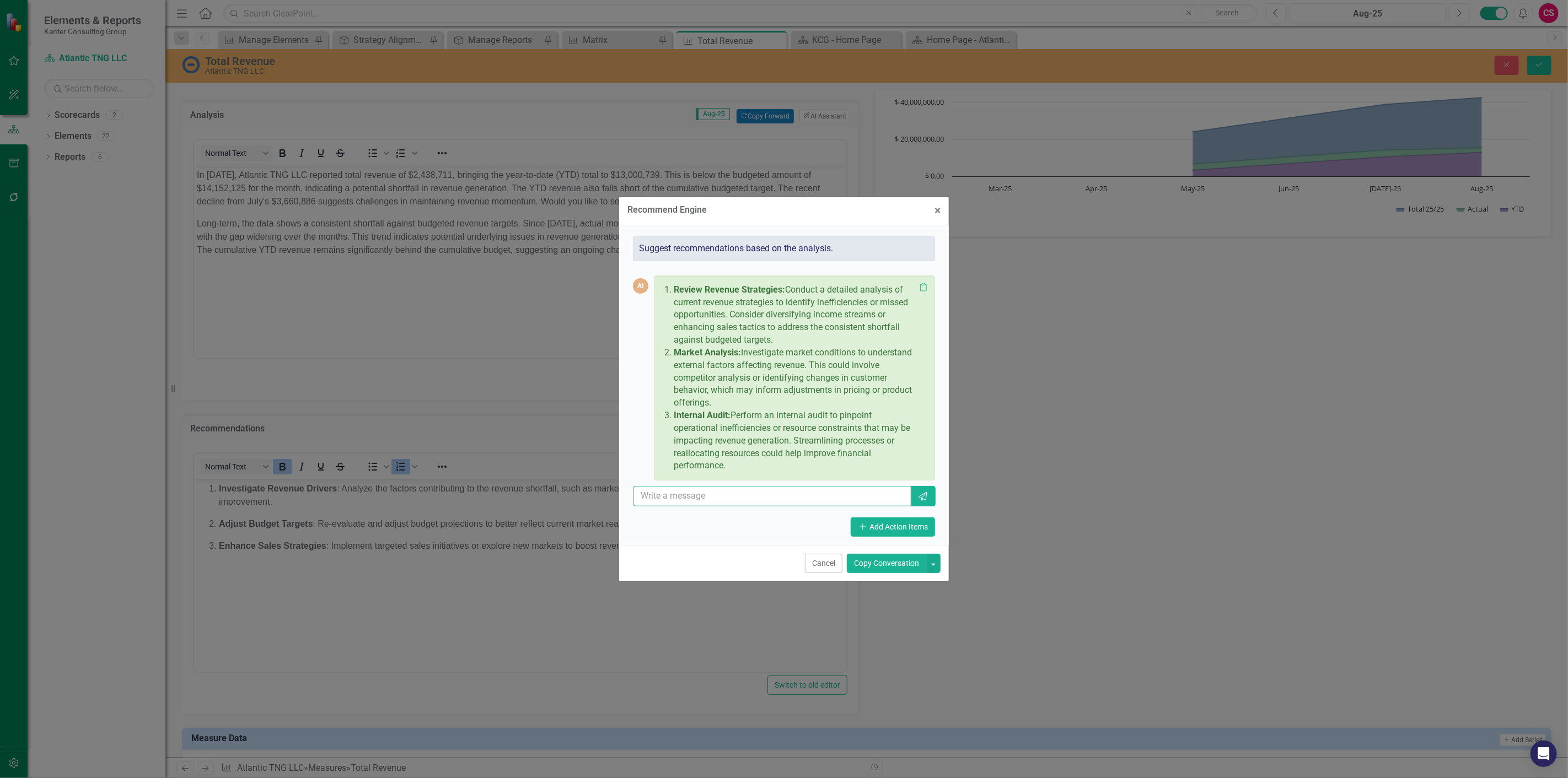
click at [863, 499] on input "text" at bounding box center [772, 496] width 278 height 21
type input "this looks good, can you add more detail please"
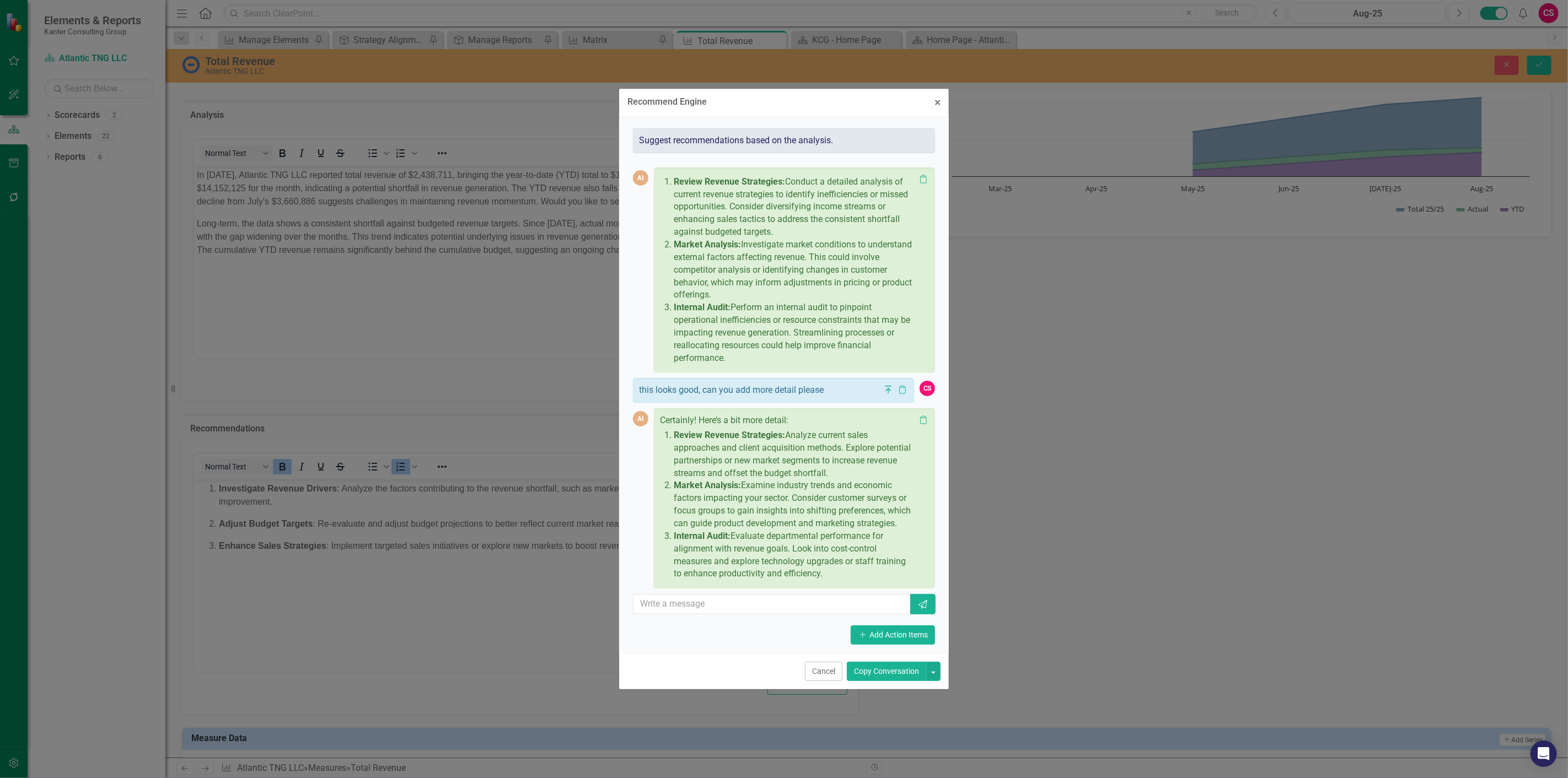
click at [829, 669] on button "Cancel" at bounding box center [823, 671] width 38 height 19
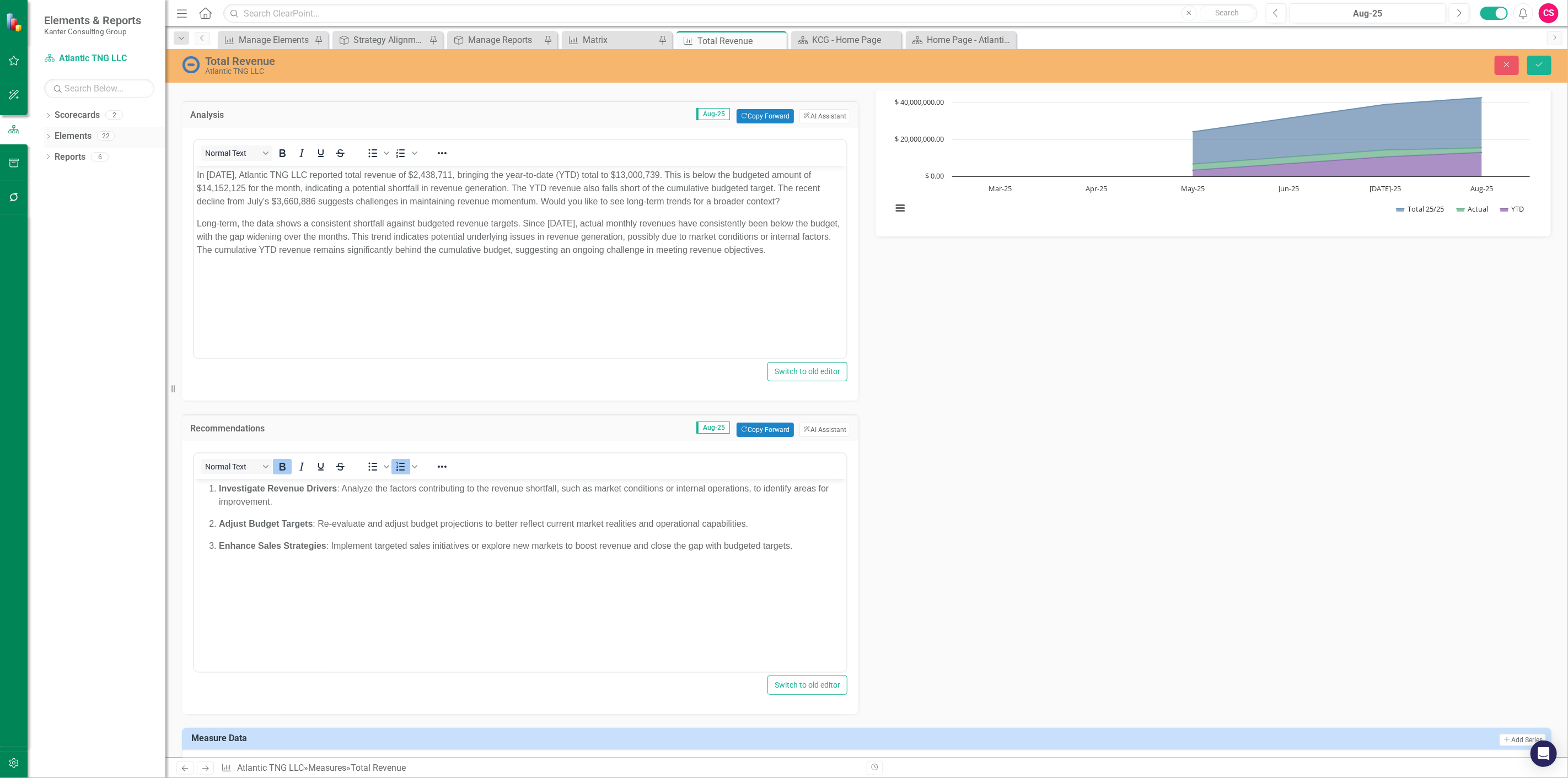
click at [81, 136] on link "Elements" at bounding box center [72, 136] width 37 height 12
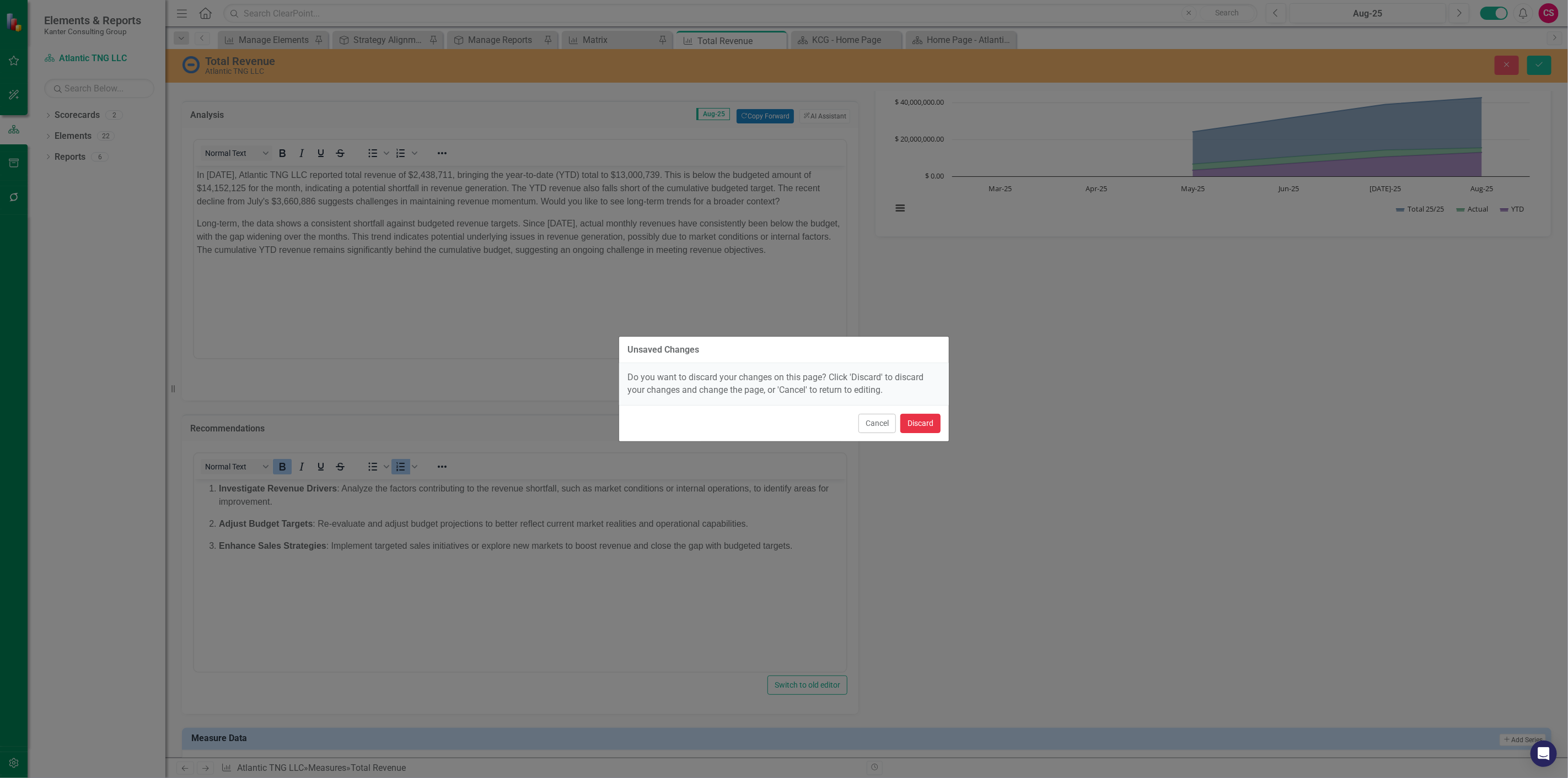
click at [919, 422] on button "Discard" at bounding box center [920, 423] width 40 height 19
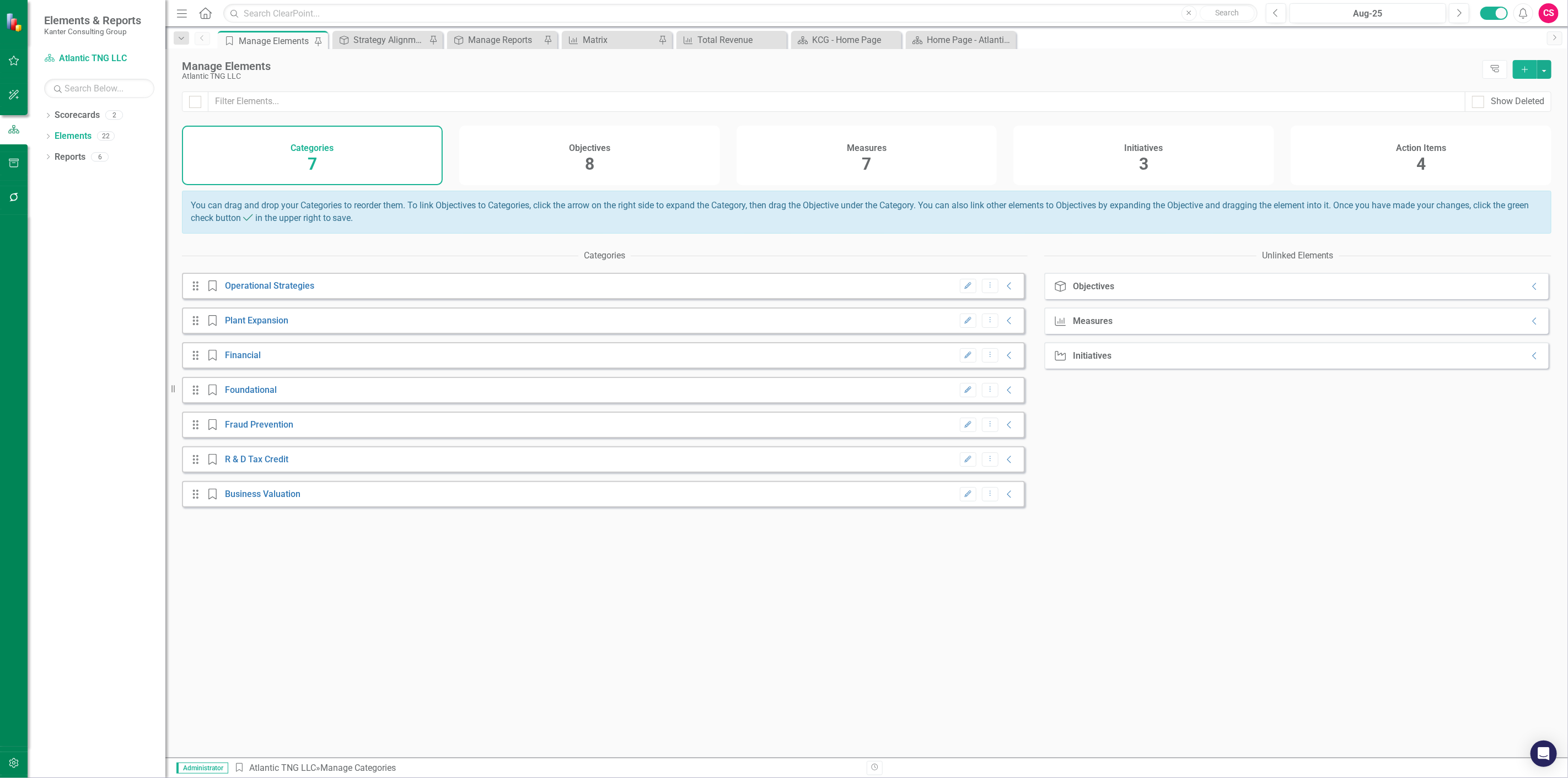
click at [1395, 162] on div "Action Items 4" at bounding box center [1420, 155] width 261 height 59
